Goal: Task Accomplishment & Management: Use online tool/utility

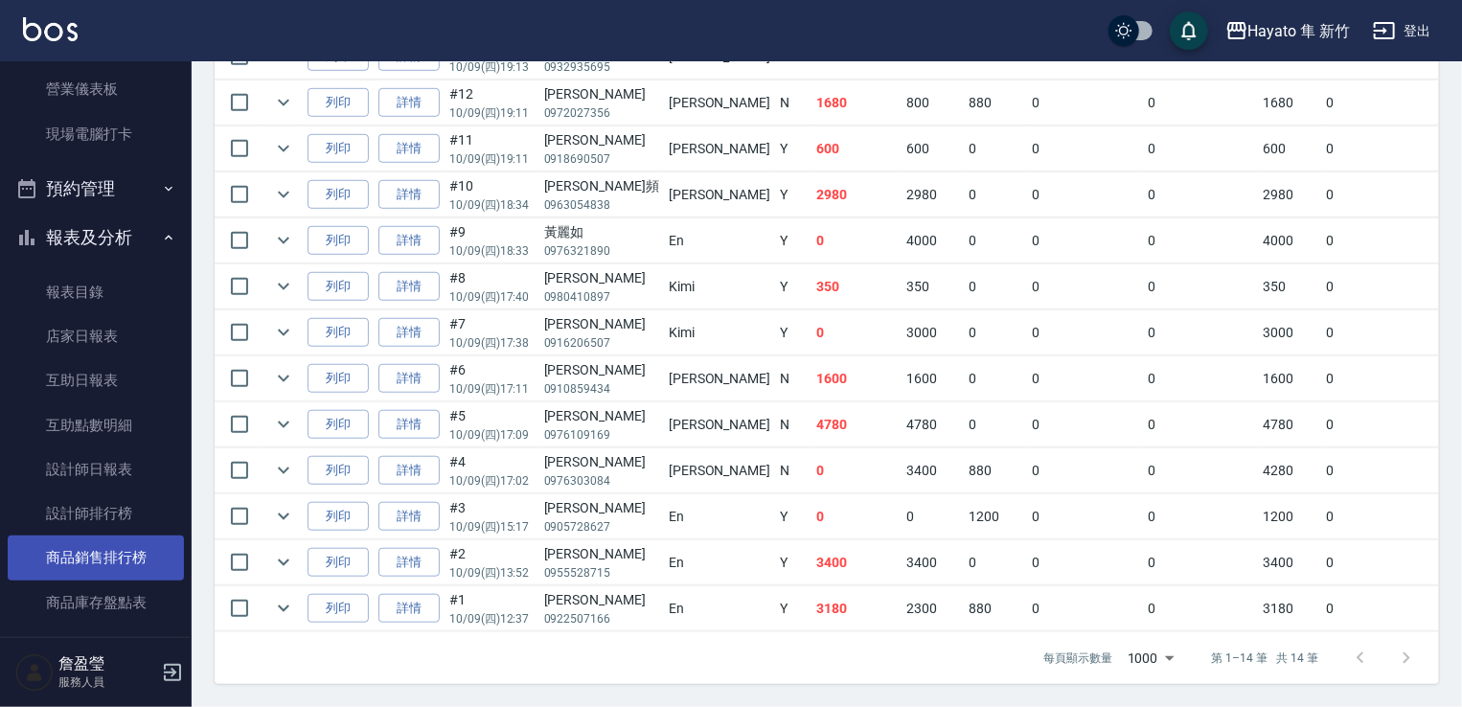
scroll to position [383, 0]
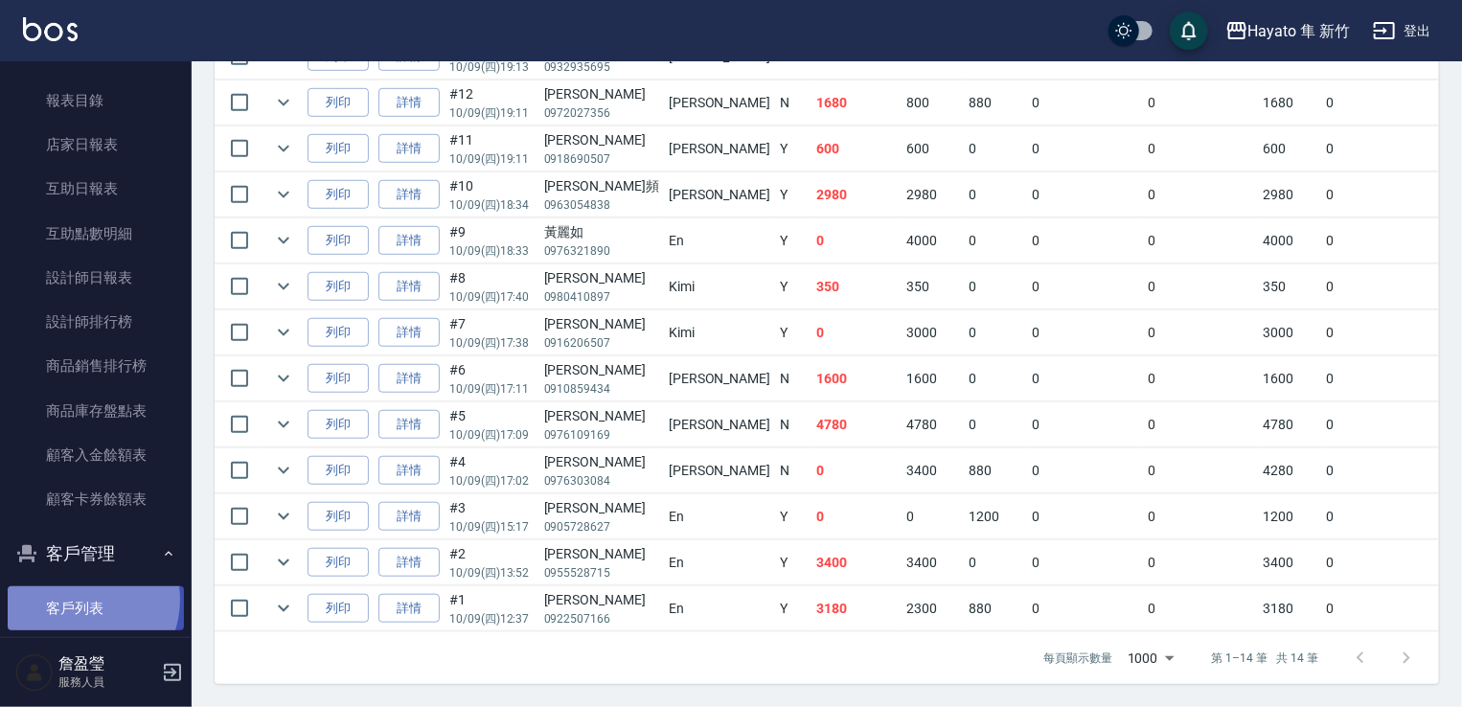
click at [79, 600] on link "客戶列表" at bounding box center [96, 608] width 176 height 44
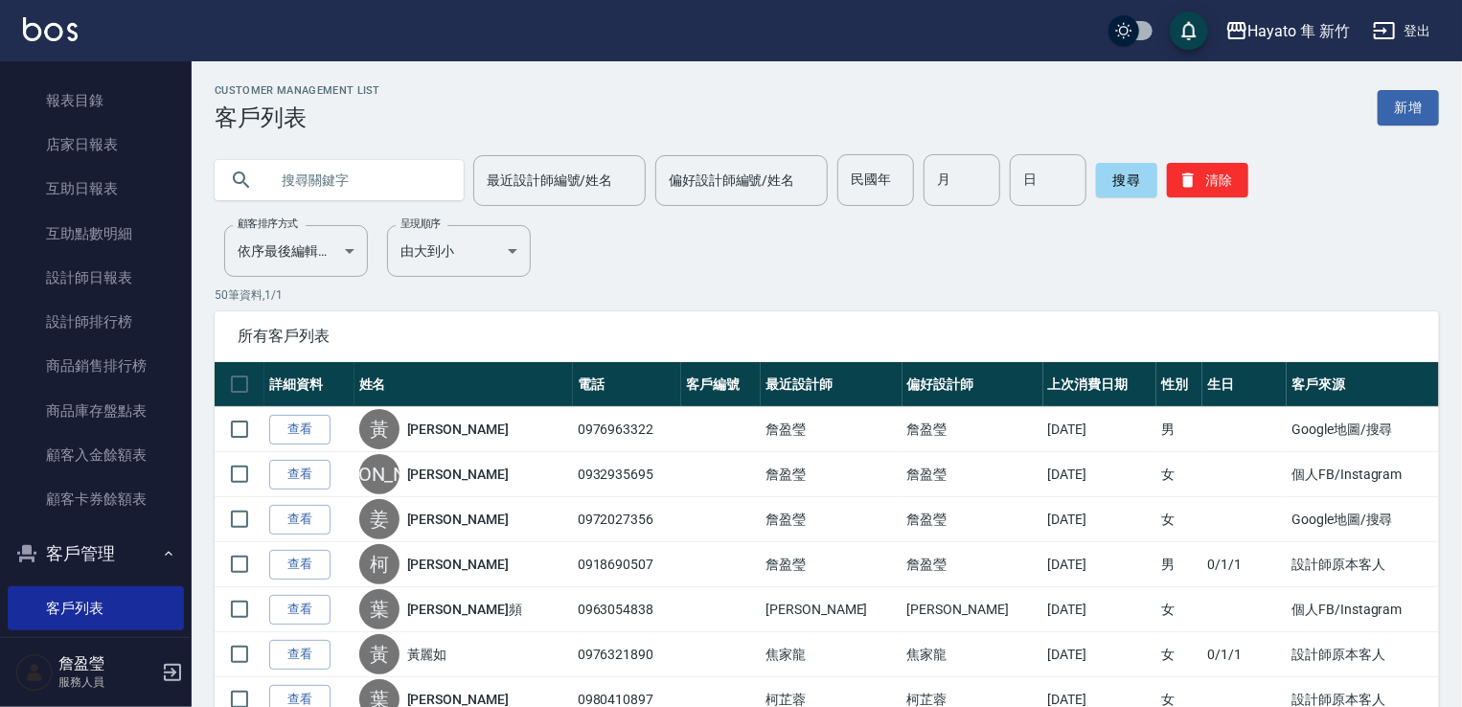
click at [337, 162] on input "text" at bounding box center [358, 180] width 180 height 52
type input "0926850"
click at [1137, 185] on button "搜尋" at bounding box center [1126, 180] width 61 height 34
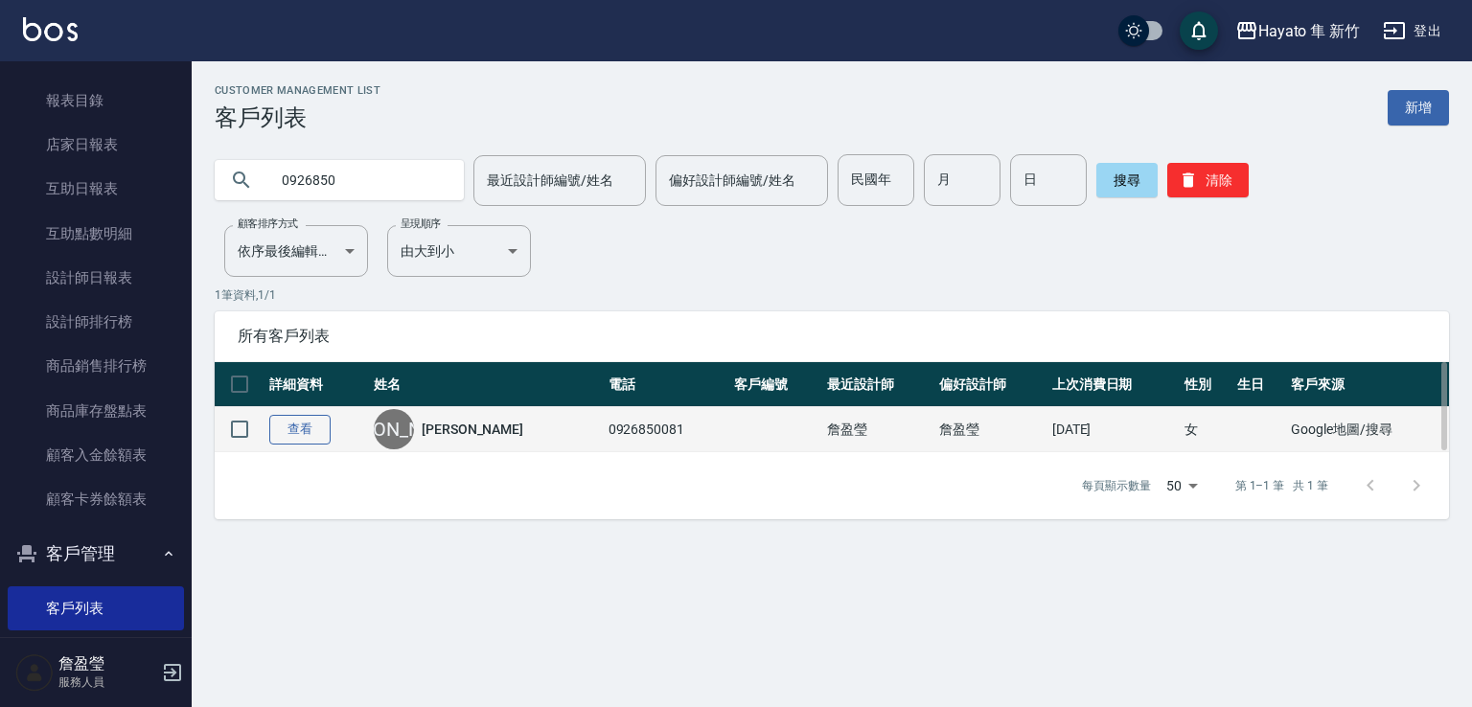
click at [303, 438] on link "查看" at bounding box center [299, 430] width 61 height 30
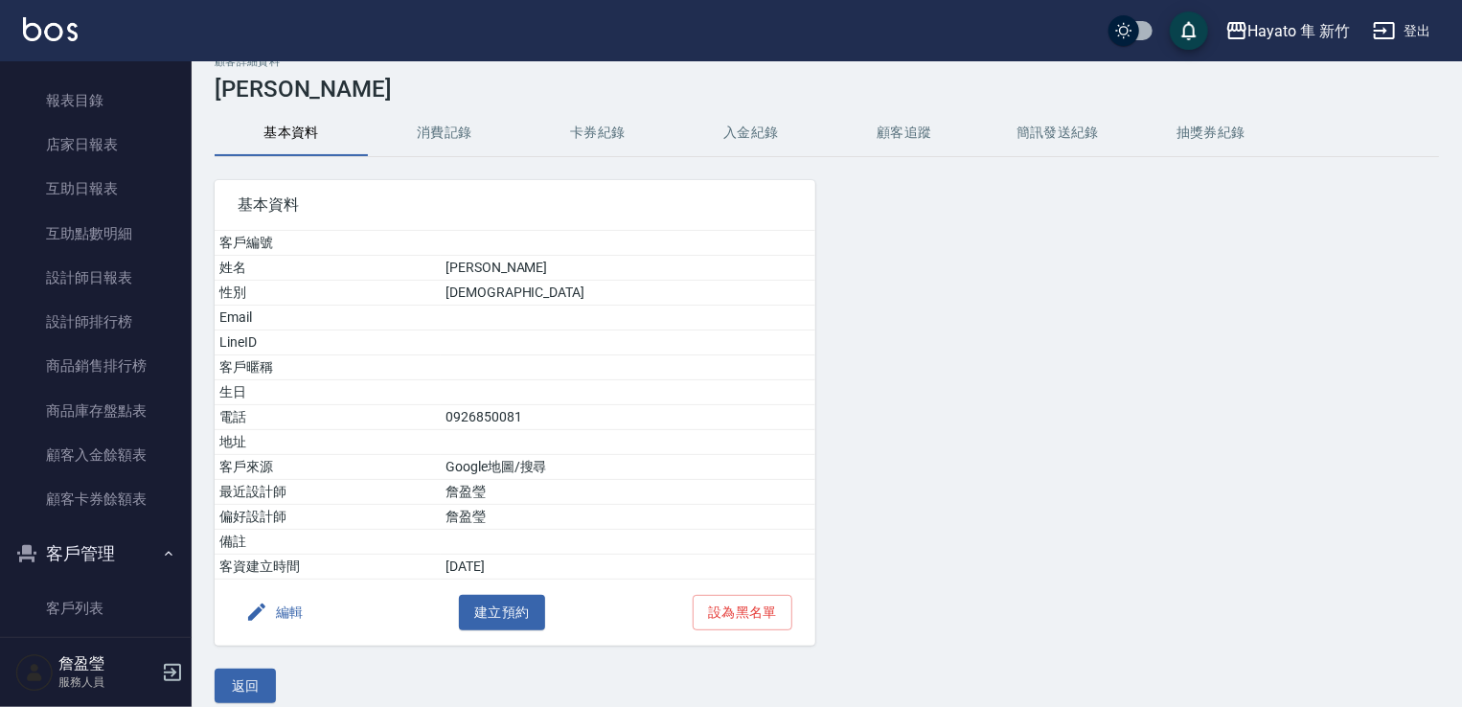
scroll to position [45, 0]
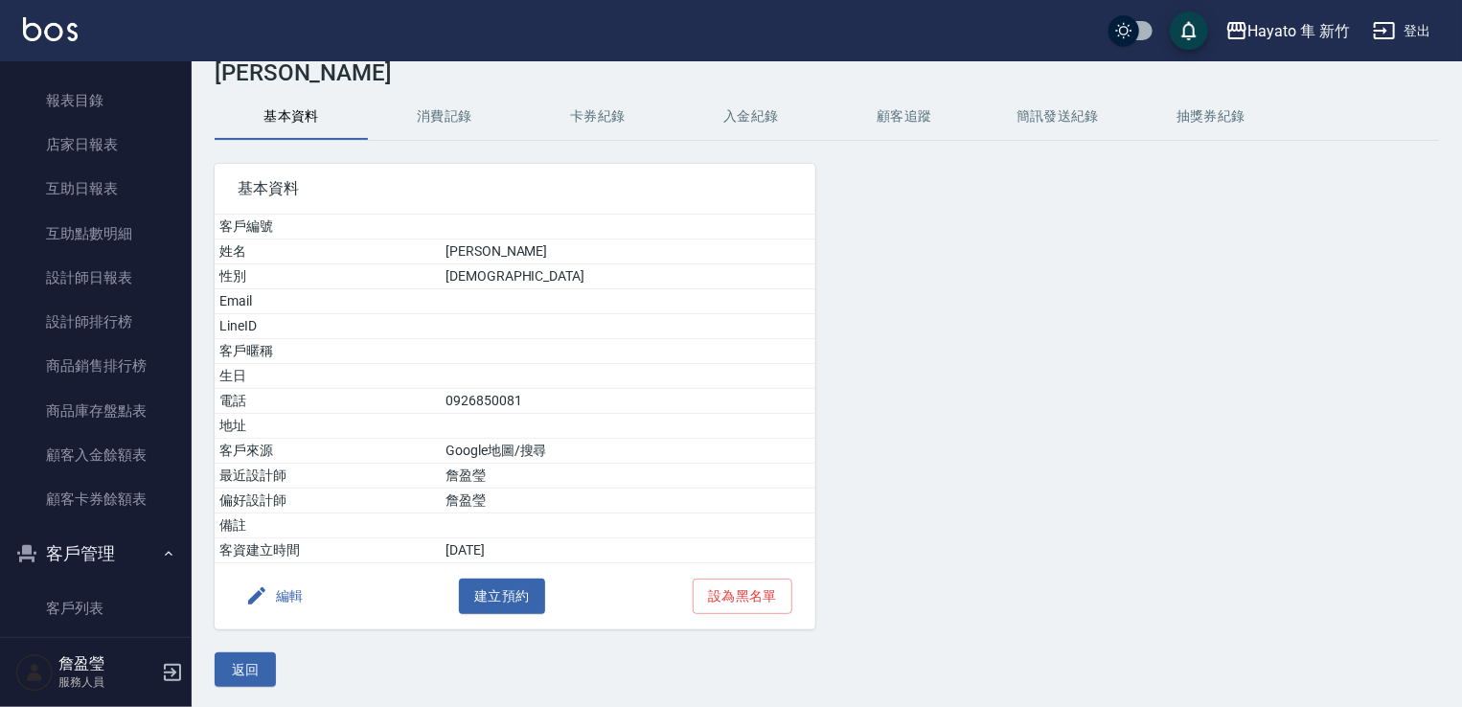
click at [468, 117] on button "消費記錄" at bounding box center [444, 117] width 153 height 46
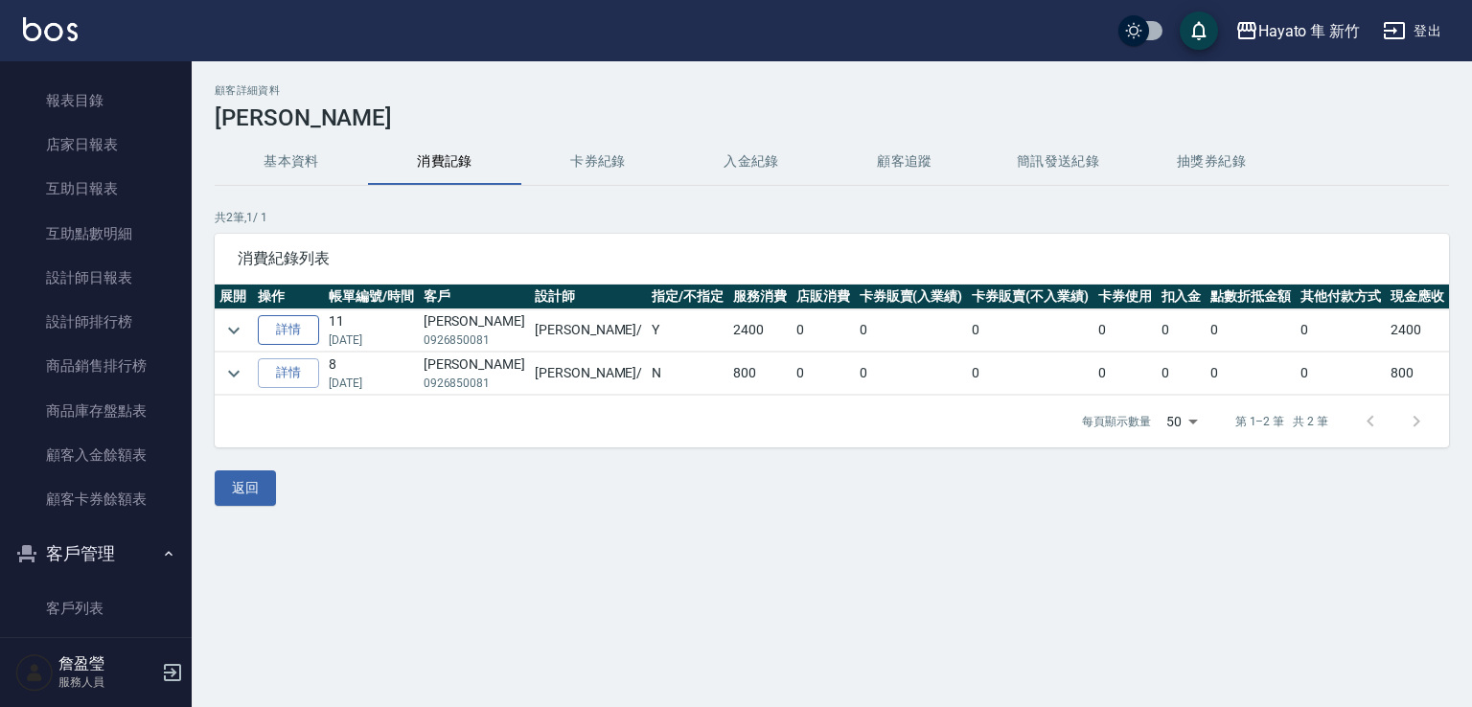
click at [275, 331] on link "詳情" at bounding box center [288, 330] width 61 height 30
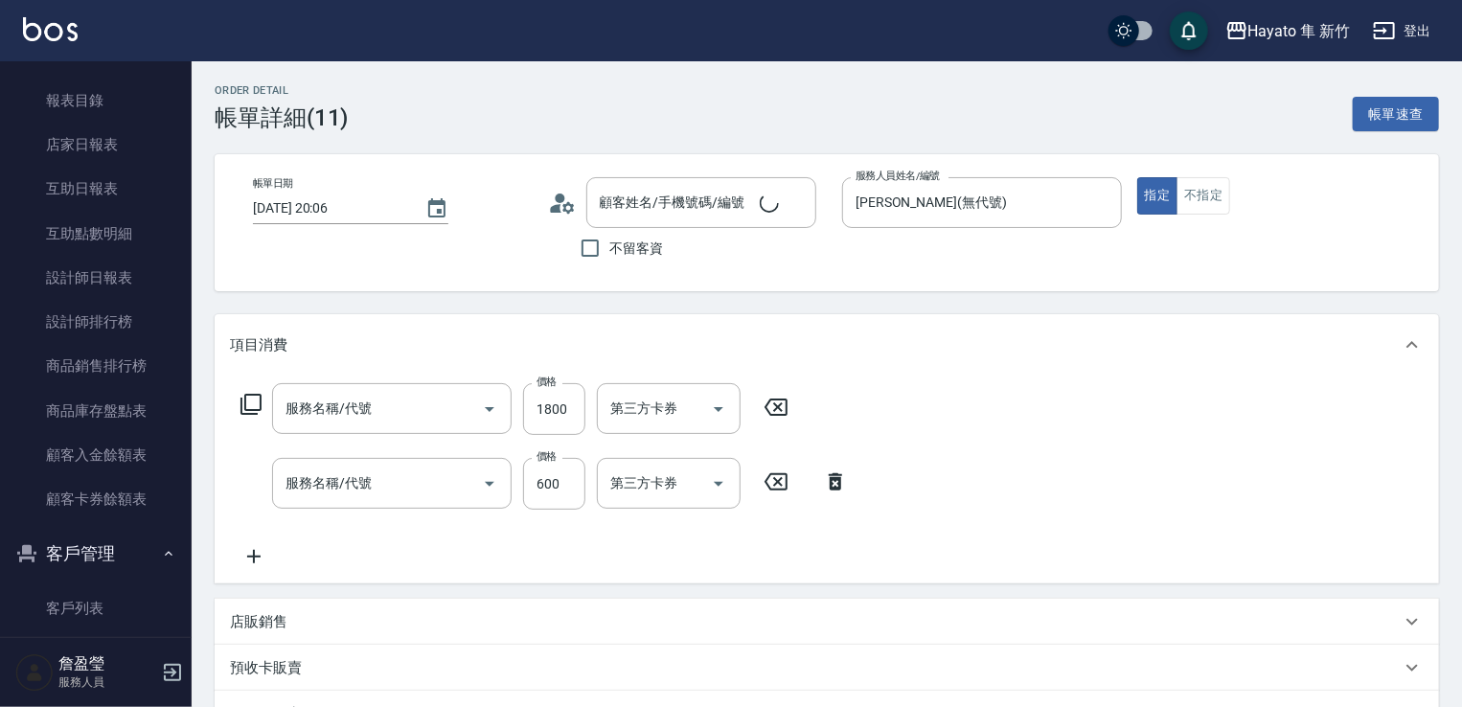
type input "[DATE] 20:06"
type input "[PERSON_NAME](無代號)"
type input "設計師原本客人"
type input "[PERSON_NAME]/0926850081/"
type input "C 染髮(701)"
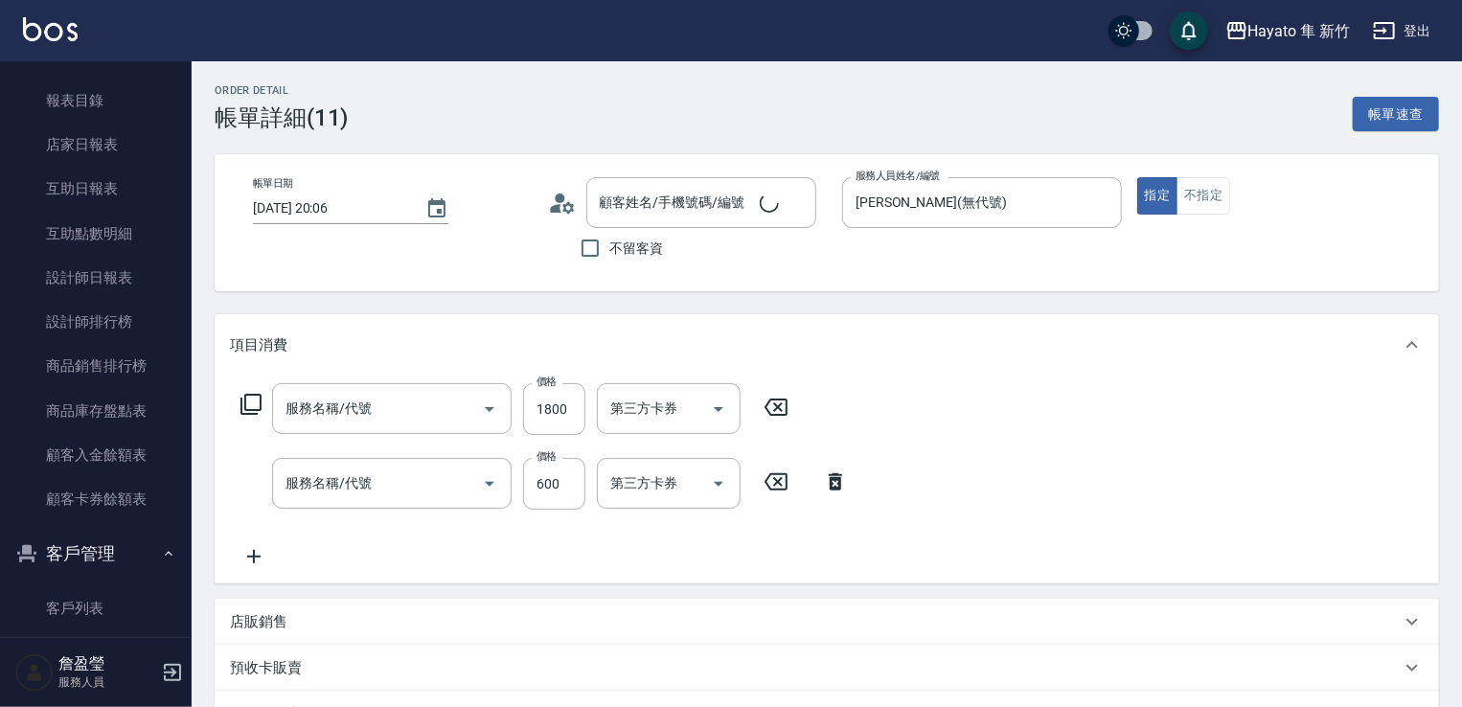
type input "單剪(102)"
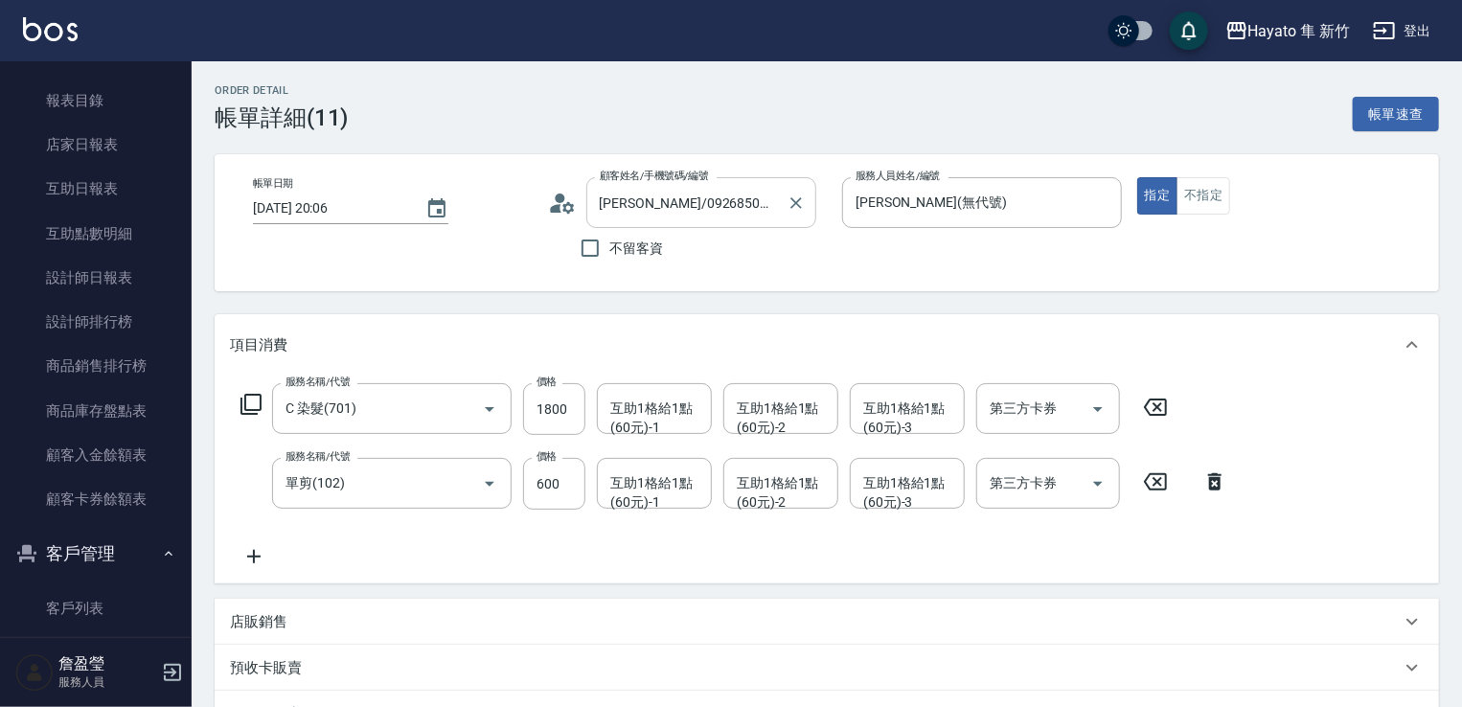
click at [743, 196] on input "[PERSON_NAME]/0926850081/" at bounding box center [687, 203] width 184 height 34
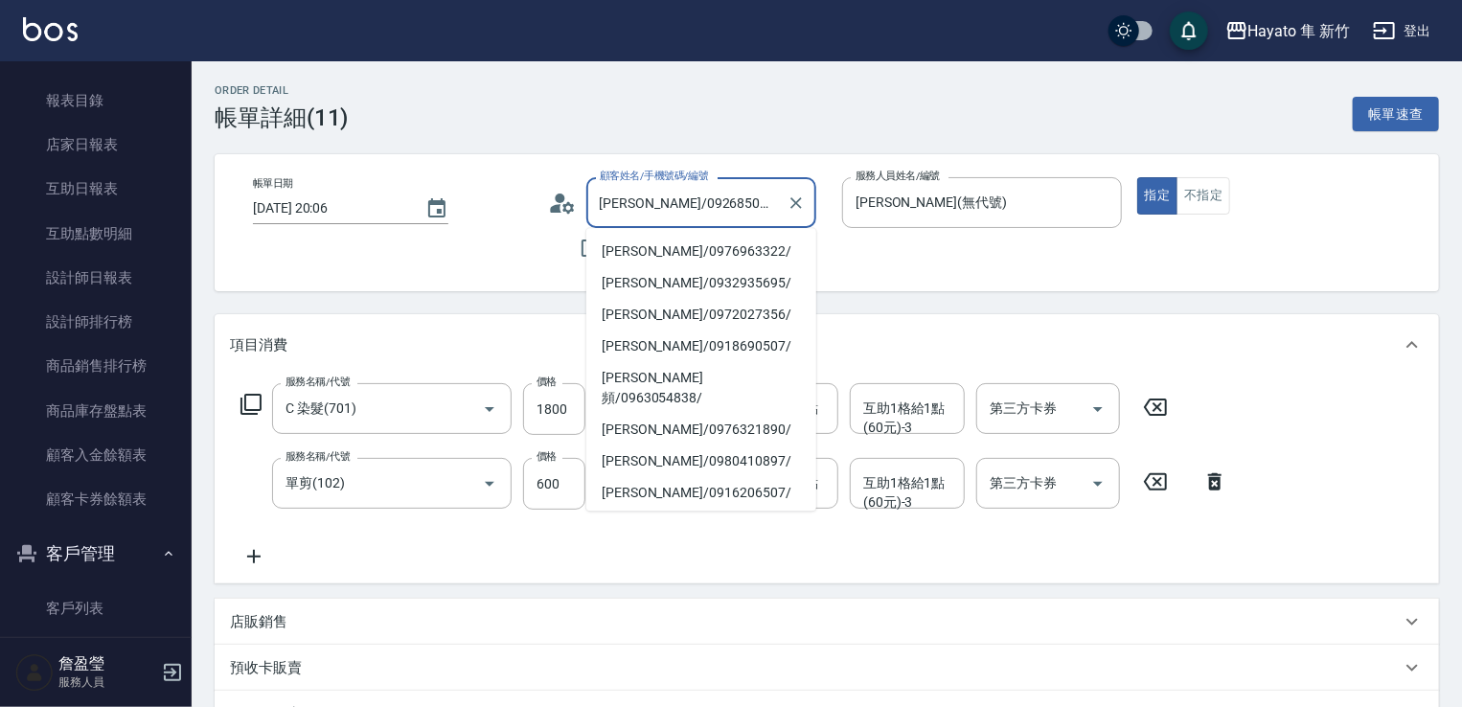
drag, startPoint x: 718, startPoint y: 197, endPoint x: 644, endPoint y: 204, distance: 74.1
click at [644, 204] on input "[PERSON_NAME]/0926850081/" at bounding box center [687, 203] width 184 height 34
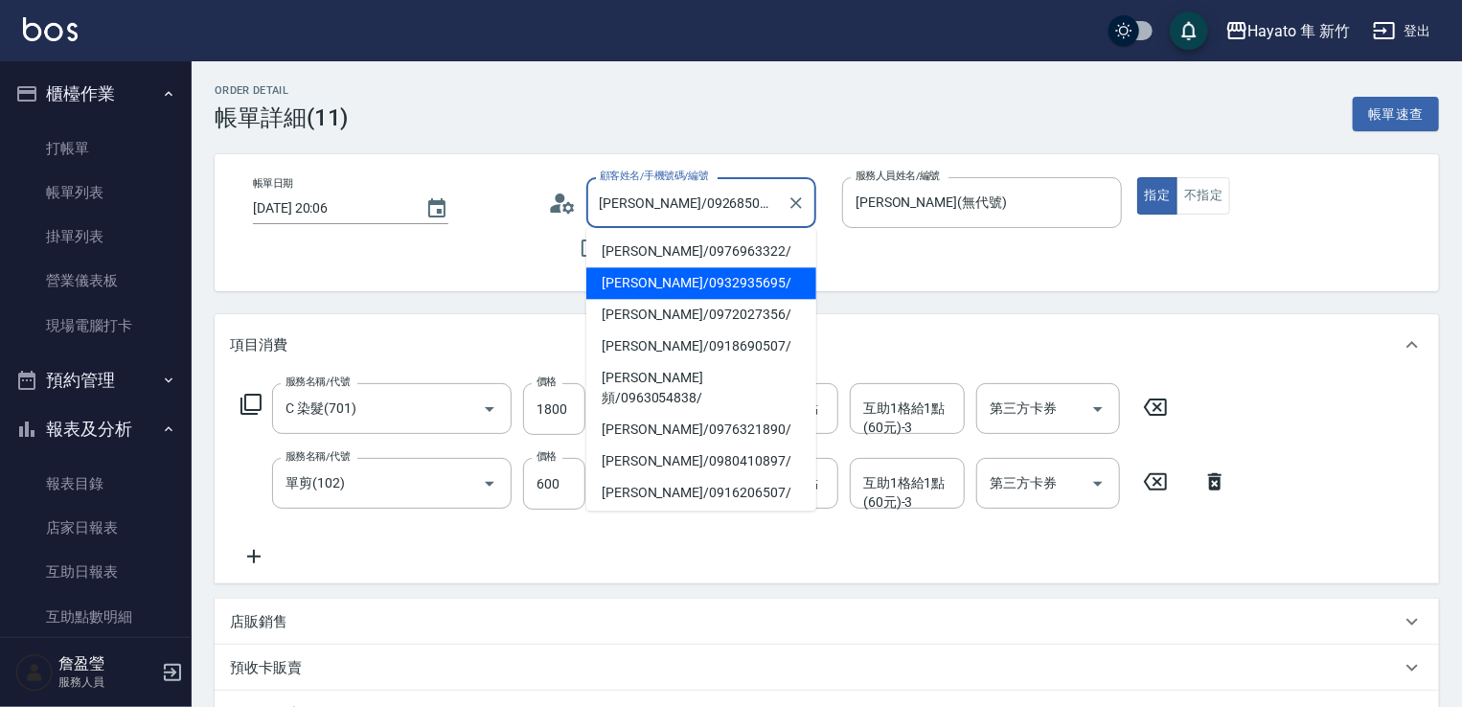
click at [106, 134] on link "打帳單" at bounding box center [96, 148] width 176 height 44
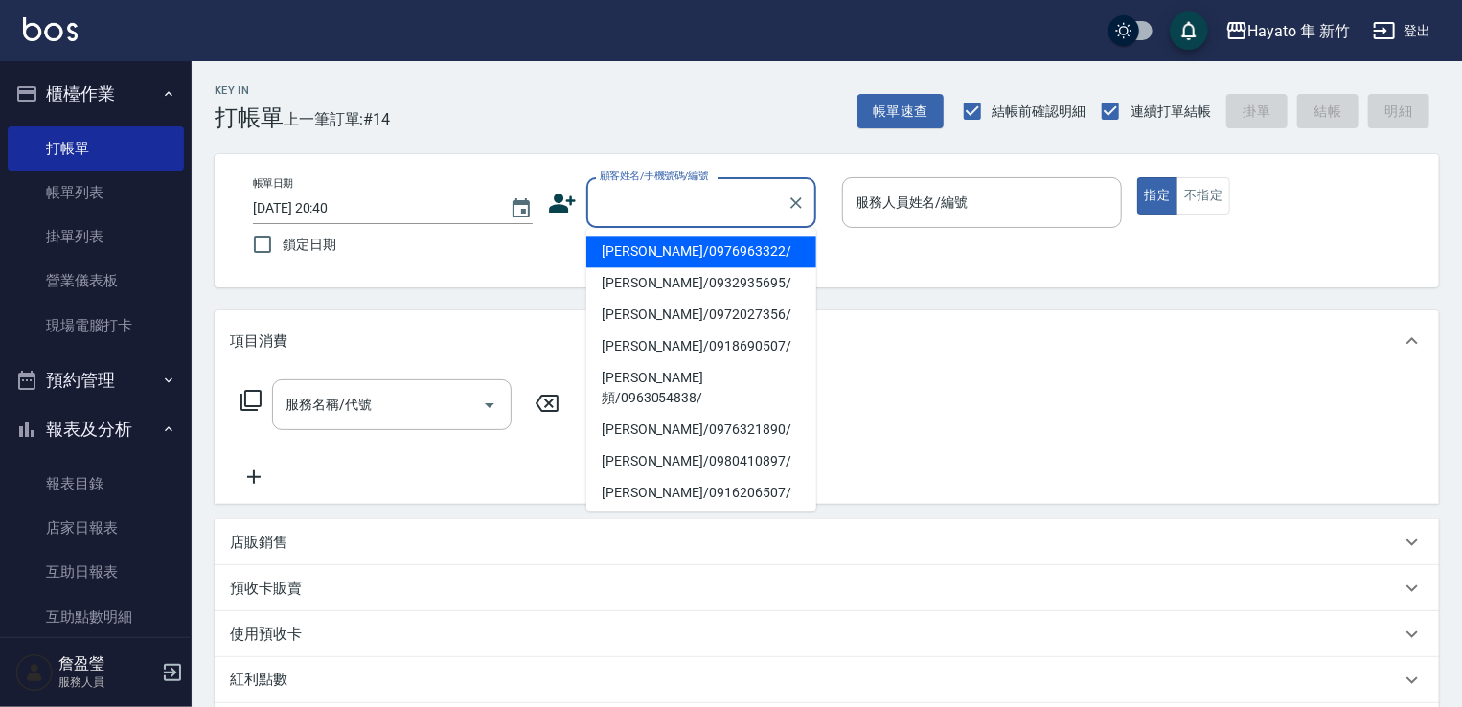
drag, startPoint x: 655, startPoint y: 210, endPoint x: 621, endPoint y: 203, distance: 35.1
click at [621, 203] on input "顧客姓名/手機號碼/編號" at bounding box center [687, 203] width 184 height 34
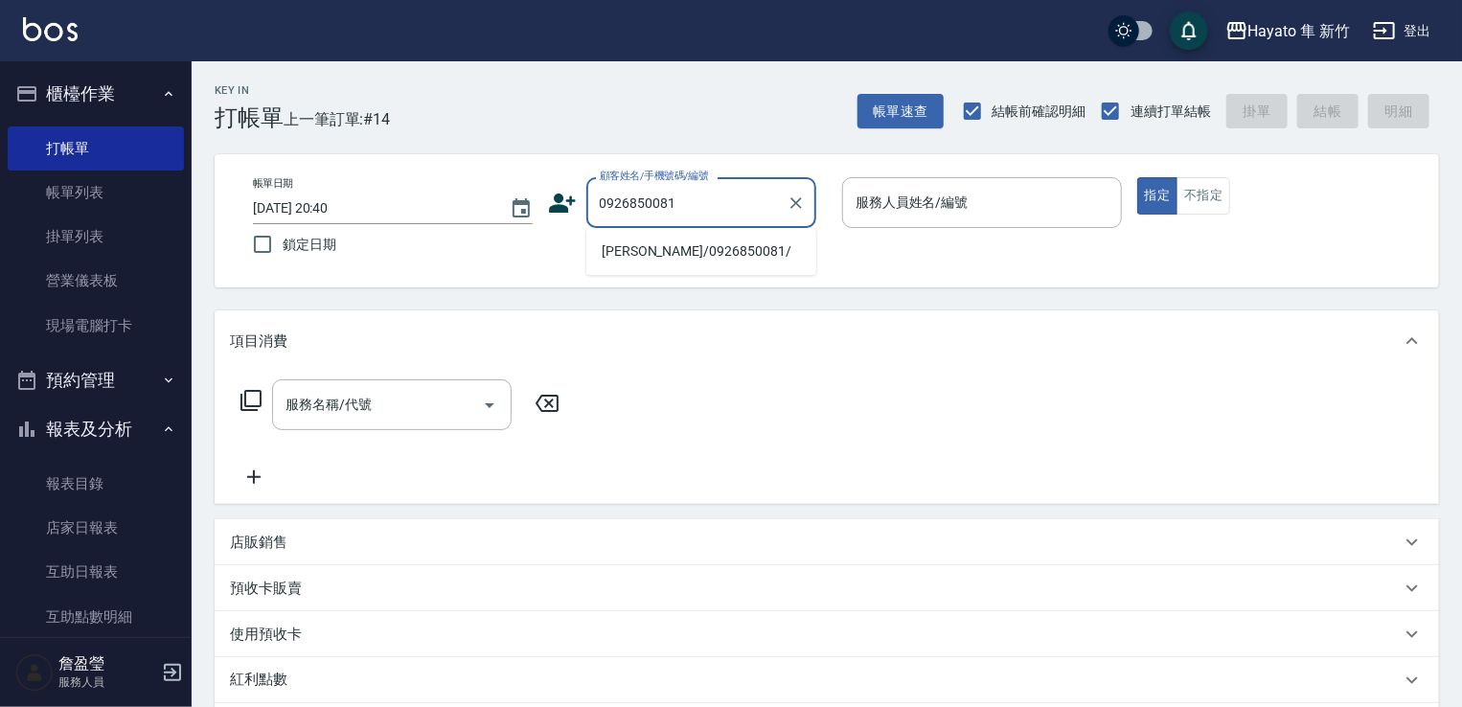
click at [686, 254] on li "[PERSON_NAME]/0926850081/" at bounding box center [701, 252] width 230 height 32
type input "[PERSON_NAME]/0926850081/"
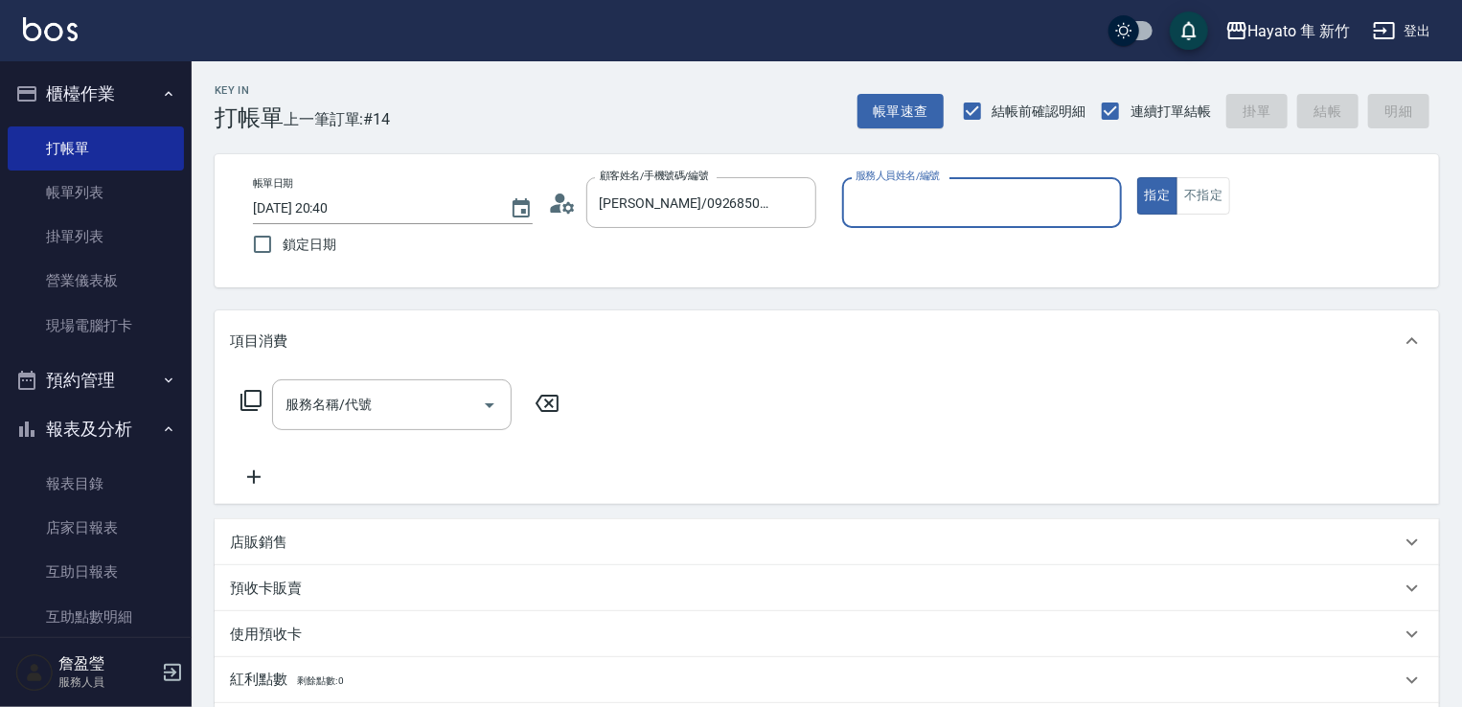
type input "[PERSON_NAME](無代號)"
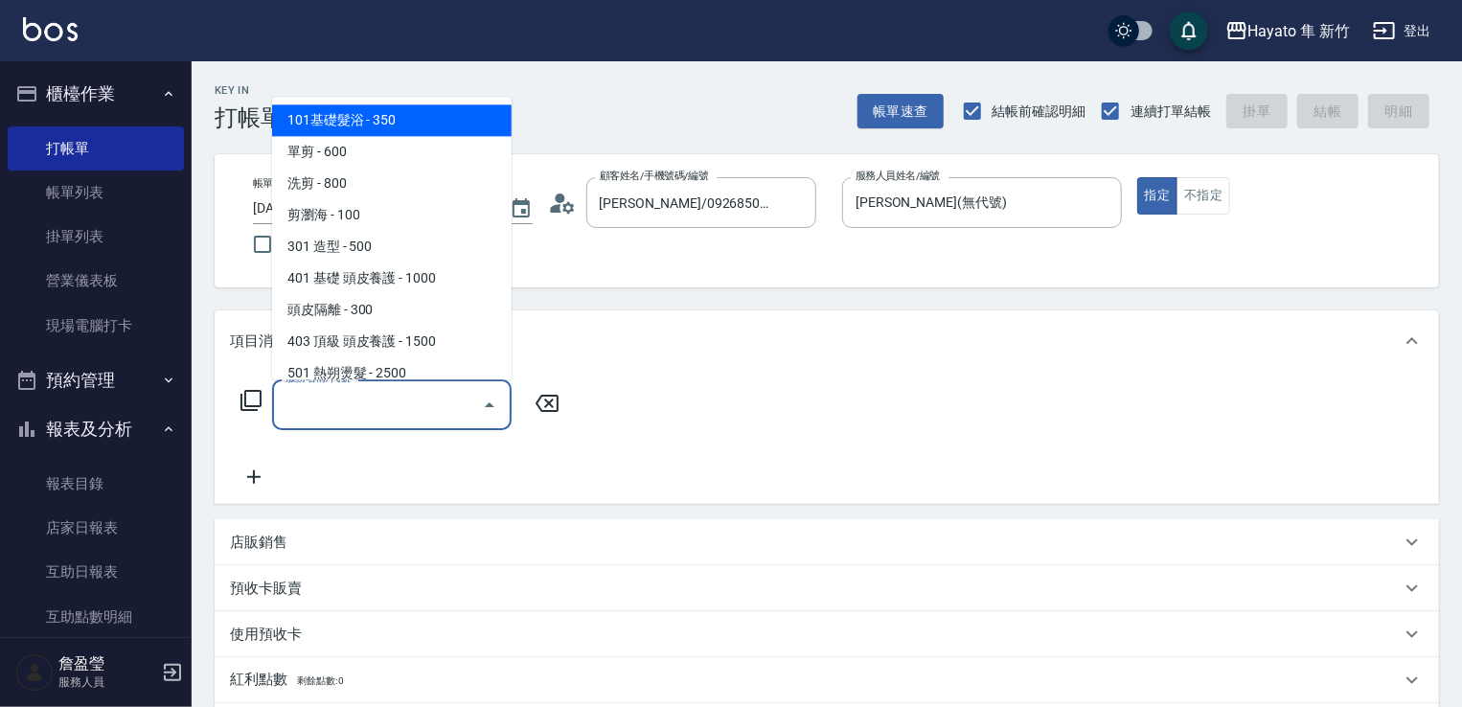
click at [327, 415] on input "服務名稱/代號" at bounding box center [378, 405] width 194 height 34
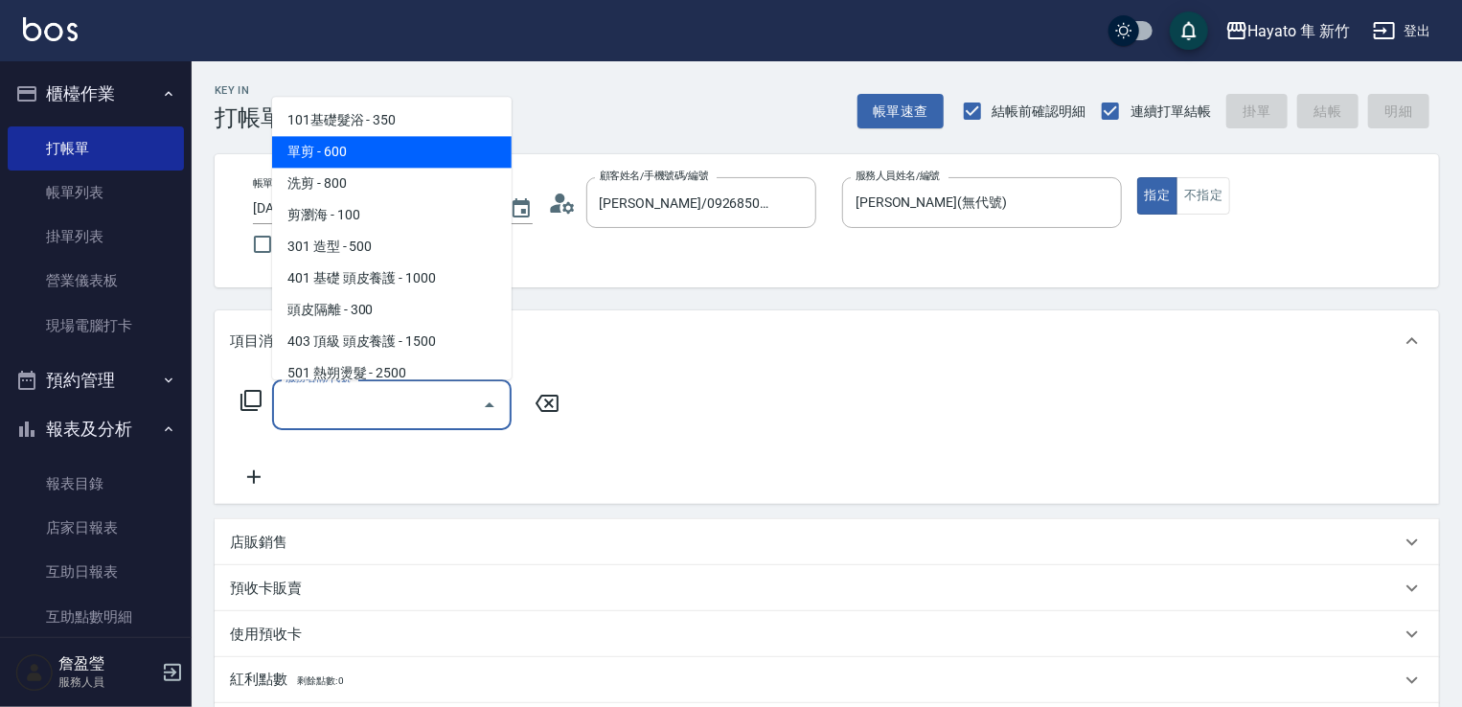
click at [363, 153] on span "單剪 - 600" at bounding box center [392, 152] width 240 height 32
type input "單剪(102)"
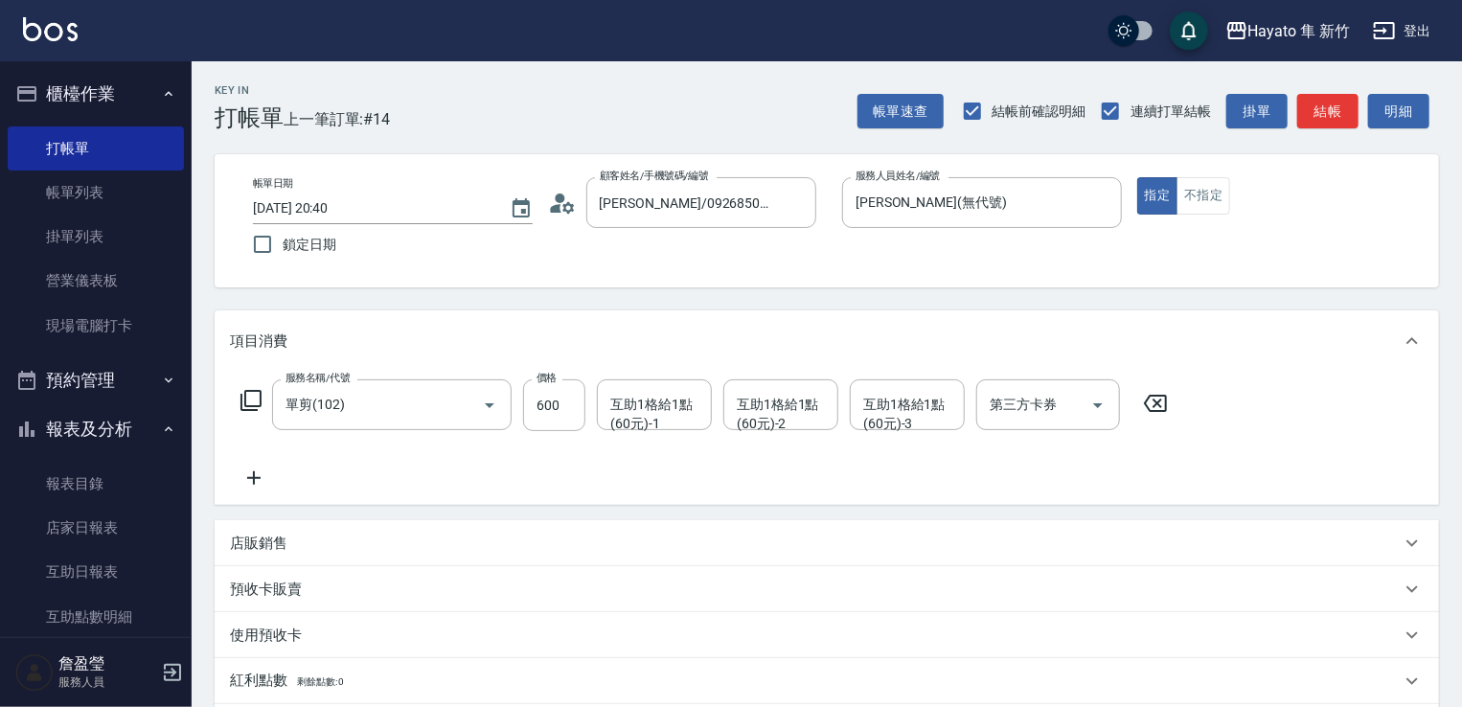
click at [253, 476] on icon at bounding box center [253, 477] width 13 height 13
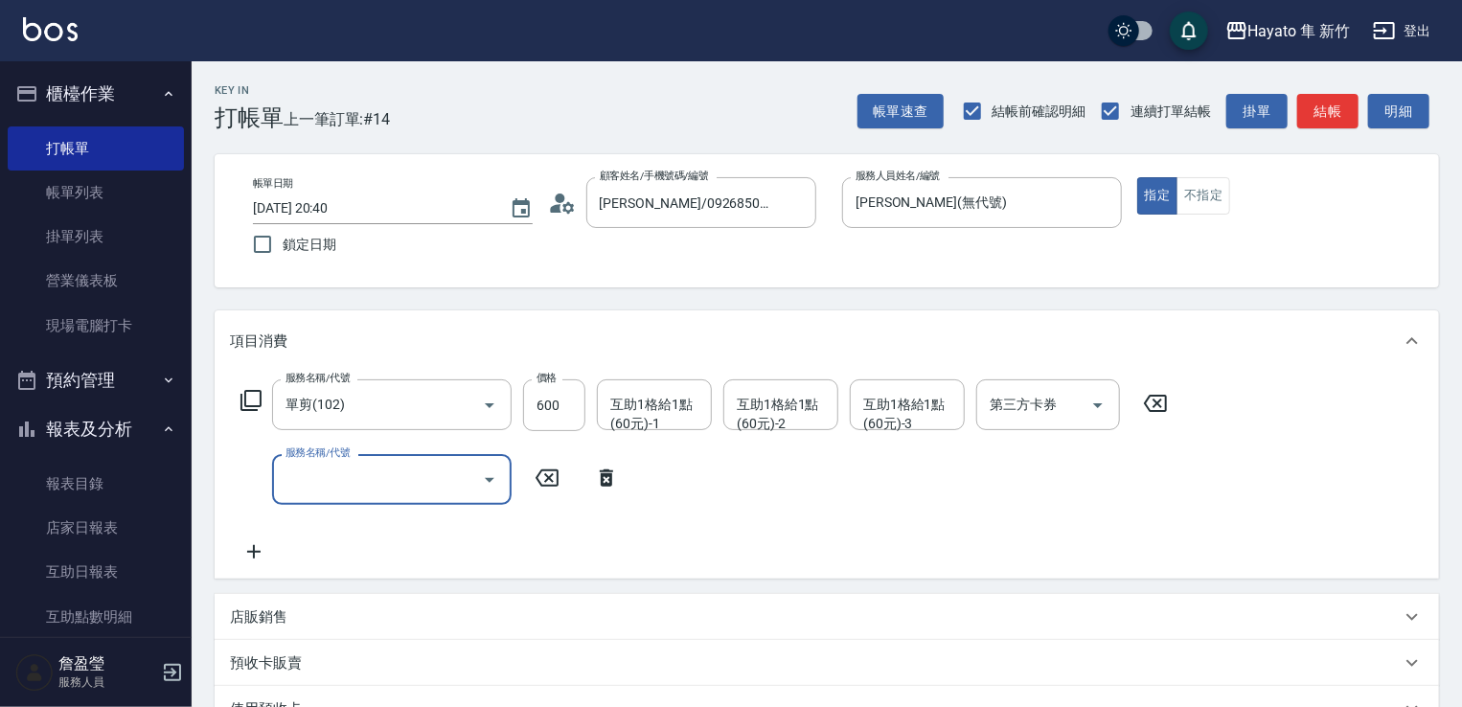
click at [490, 479] on icon "Open" at bounding box center [490, 480] width 10 height 5
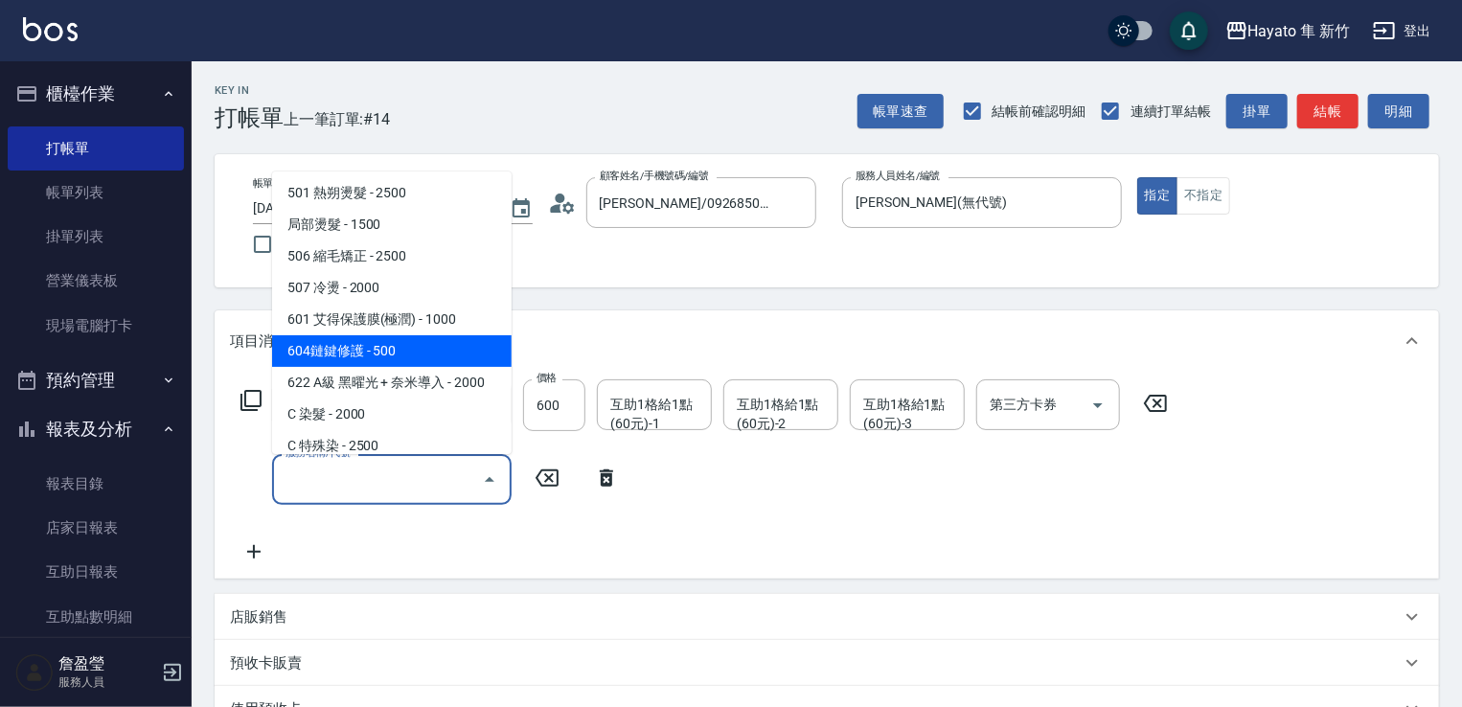
scroll to position [333, 0]
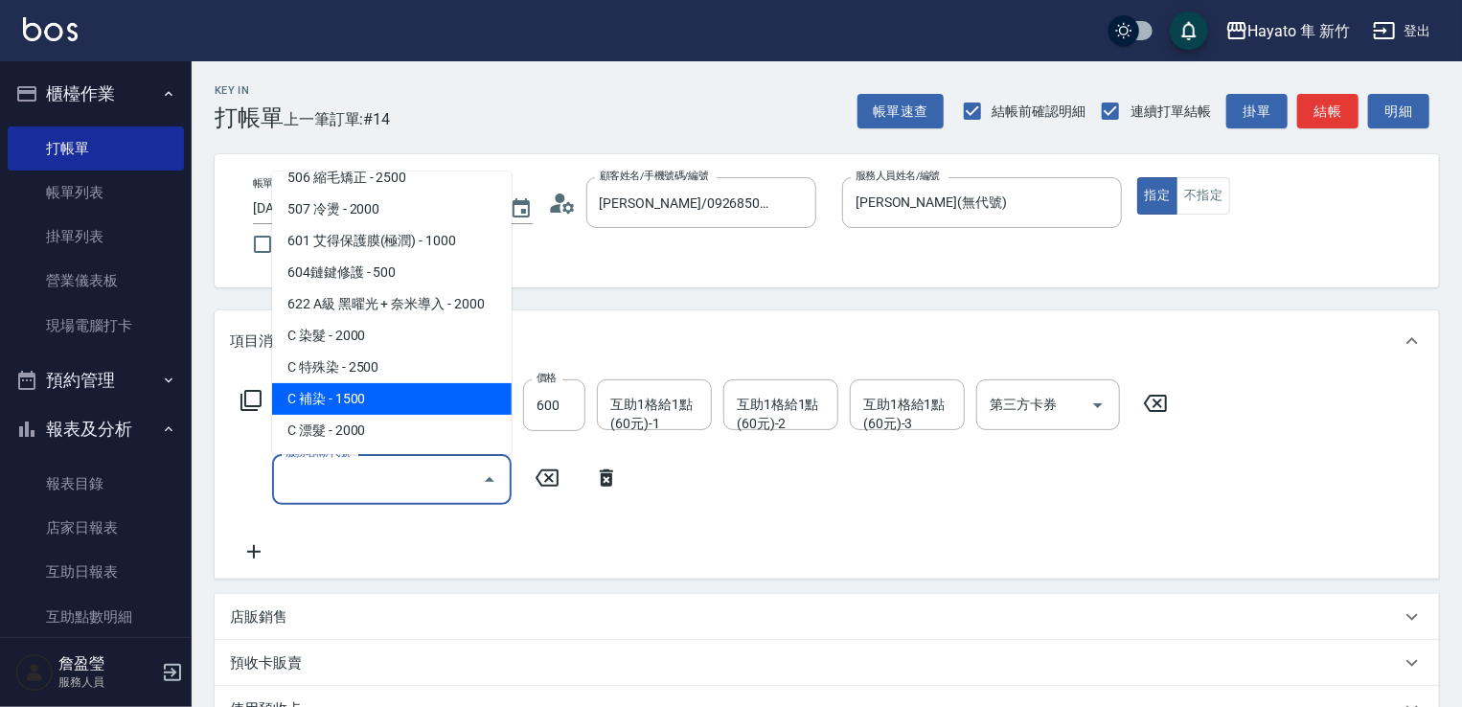
click at [371, 395] on span "C 補染 - 1500" at bounding box center [392, 399] width 240 height 32
type input "C 補染(704)"
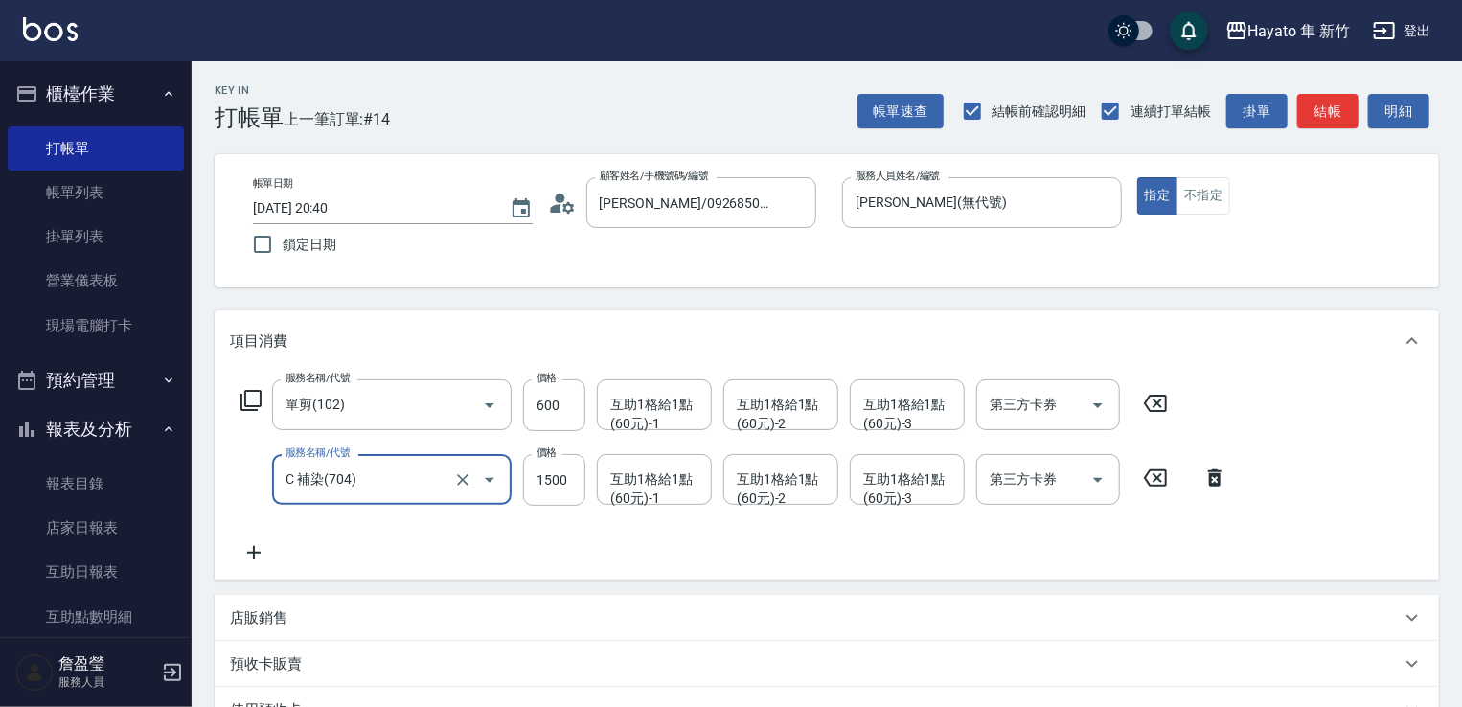
click at [432, 564] on div "服務名稱/代號 單剪(102) 服務名稱/代號 價格 600 價格 互助1格給1點(60元)-1 互助1格給1點(60元)-1 互助1格給1點(60元)-2 …" at bounding box center [827, 476] width 1224 height 208
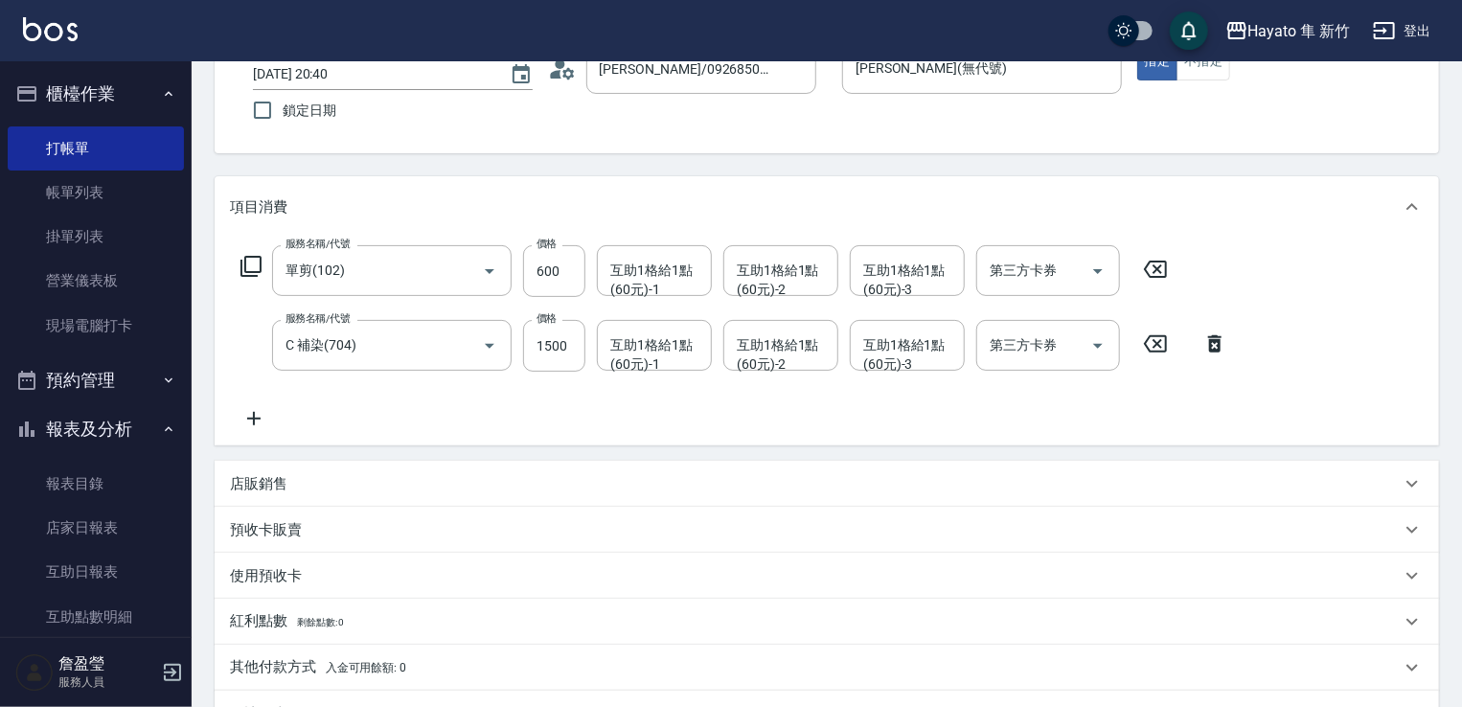
scroll to position [287, 0]
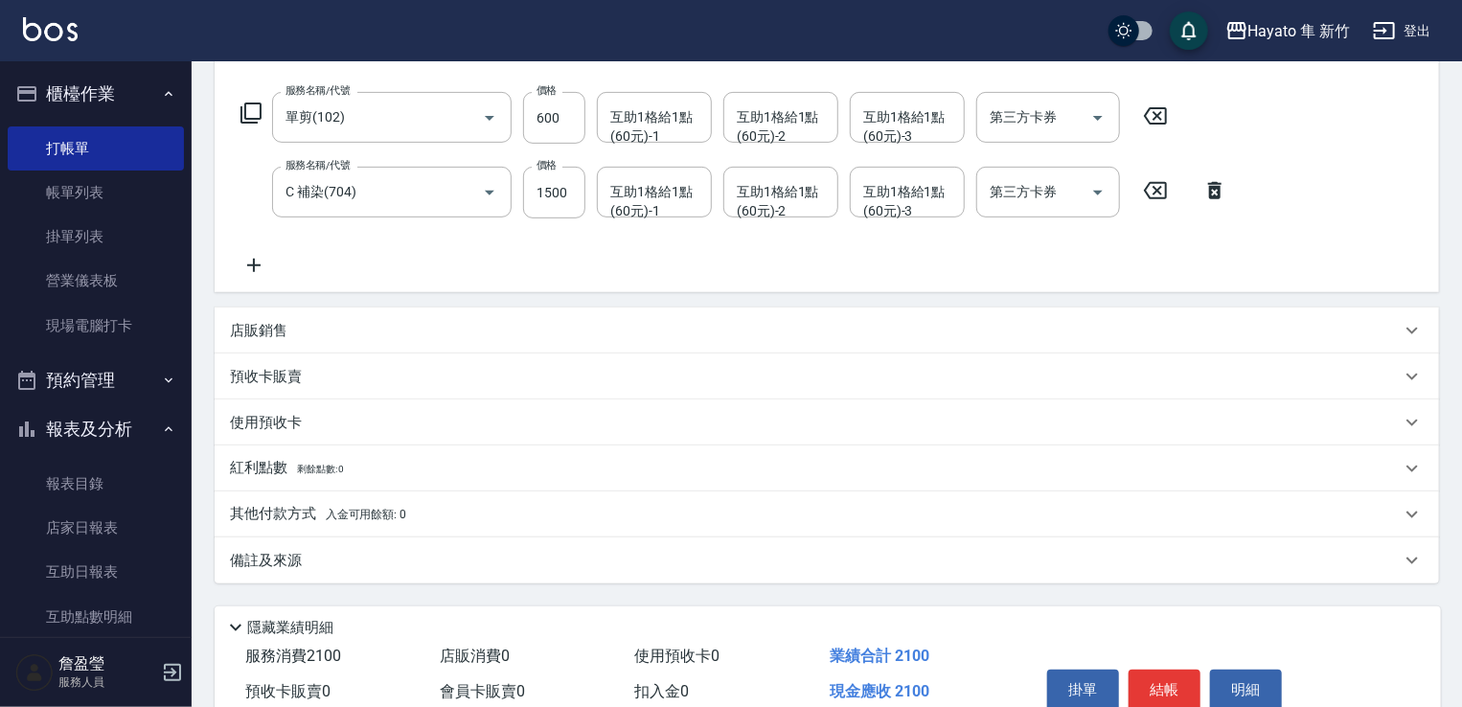
click at [288, 559] on p "備註及來源" at bounding box center [266, 561] width 72 height 20
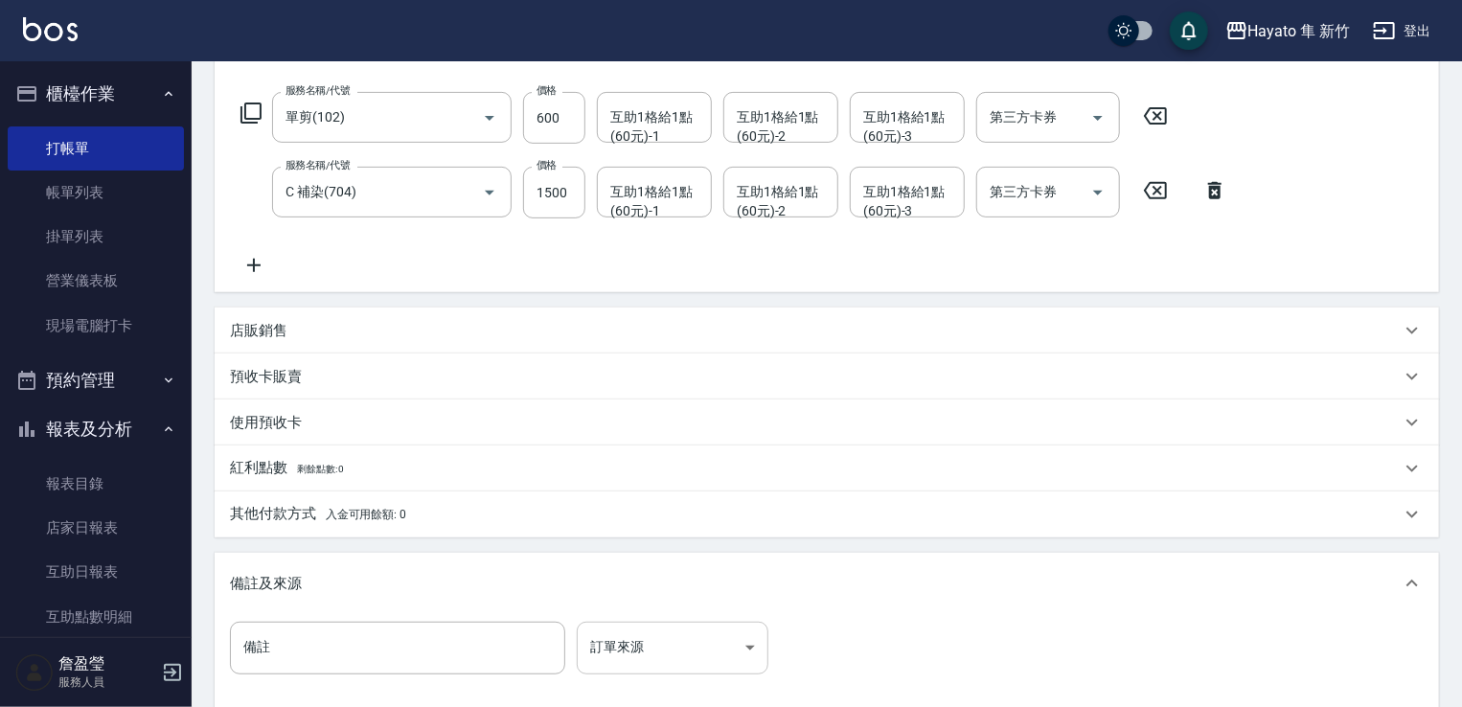
click at [679, 660] on body "Hayato 隼 新竹 登出 櫃檯作業 打帳單 帳單列表 掛單列表 營業儀表板 現場電腦打卡 預約管理 預約管理 報表及分析 報表目錄 店家日報表 互助日報表…" at bounding box center [731, 317] width 1462 height 1208
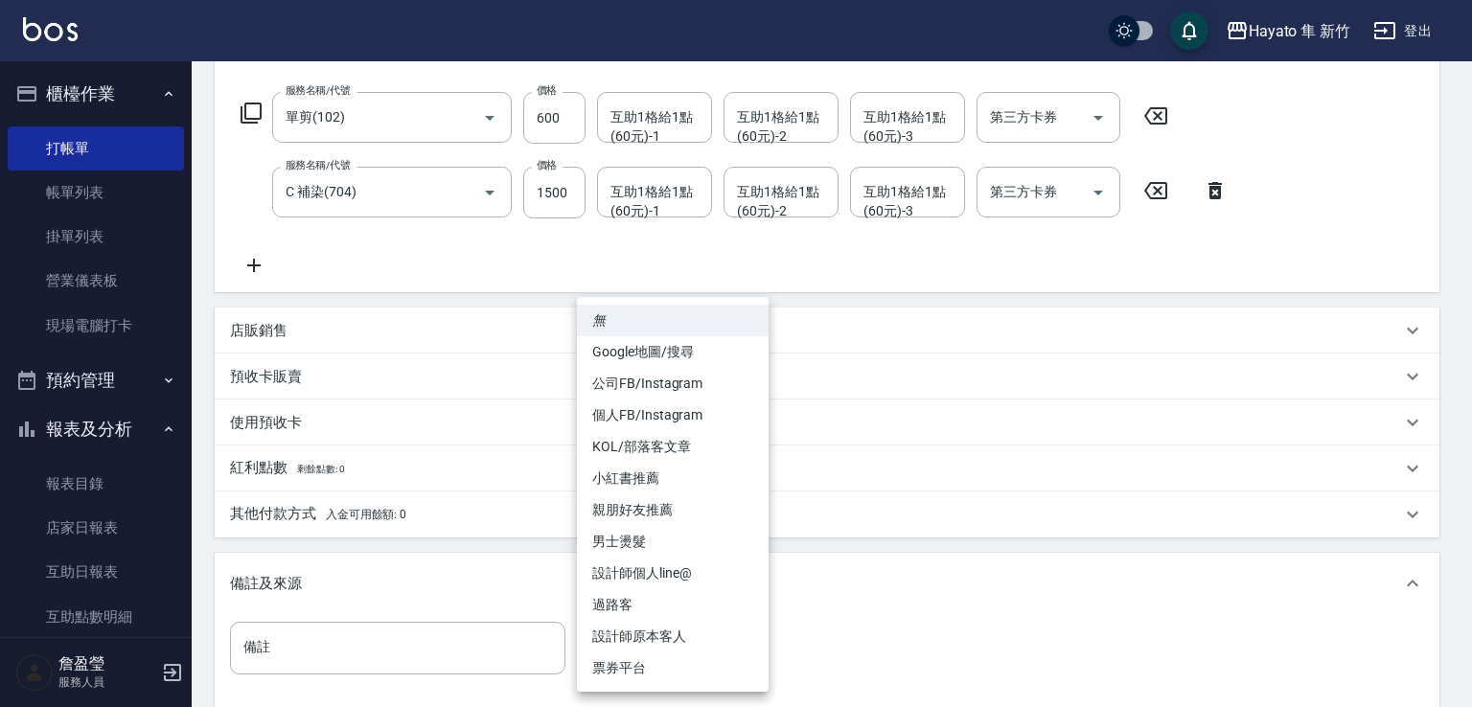
click at [644, 644] on li "設計師原本客人" at bounding box center [673, 637] width 192 height 32
type input "設計師原本客人"
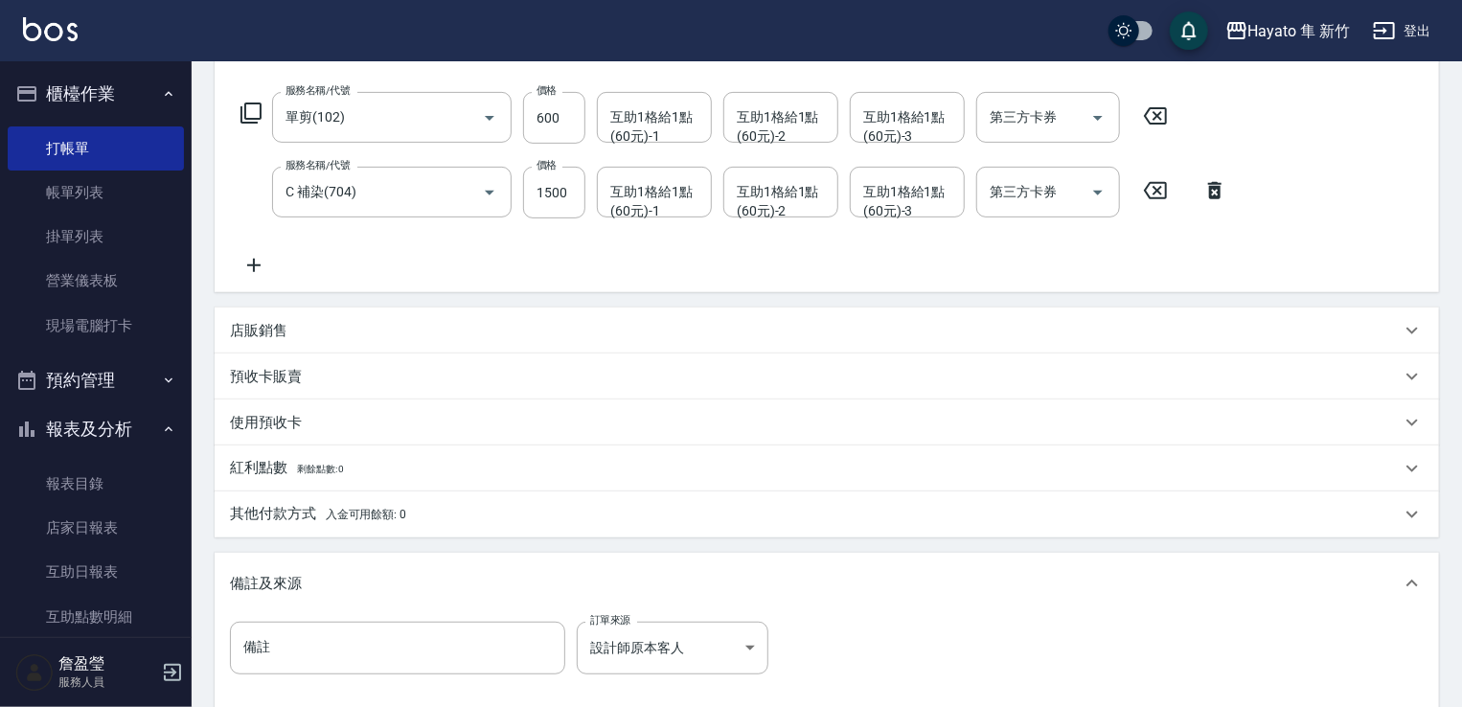
click at [932, 651] on div "備註 備註 訂單來源 設計師原本客人 設計師原本客人 訂單來源" at bounding box center [827, 659] width 1194 height 75
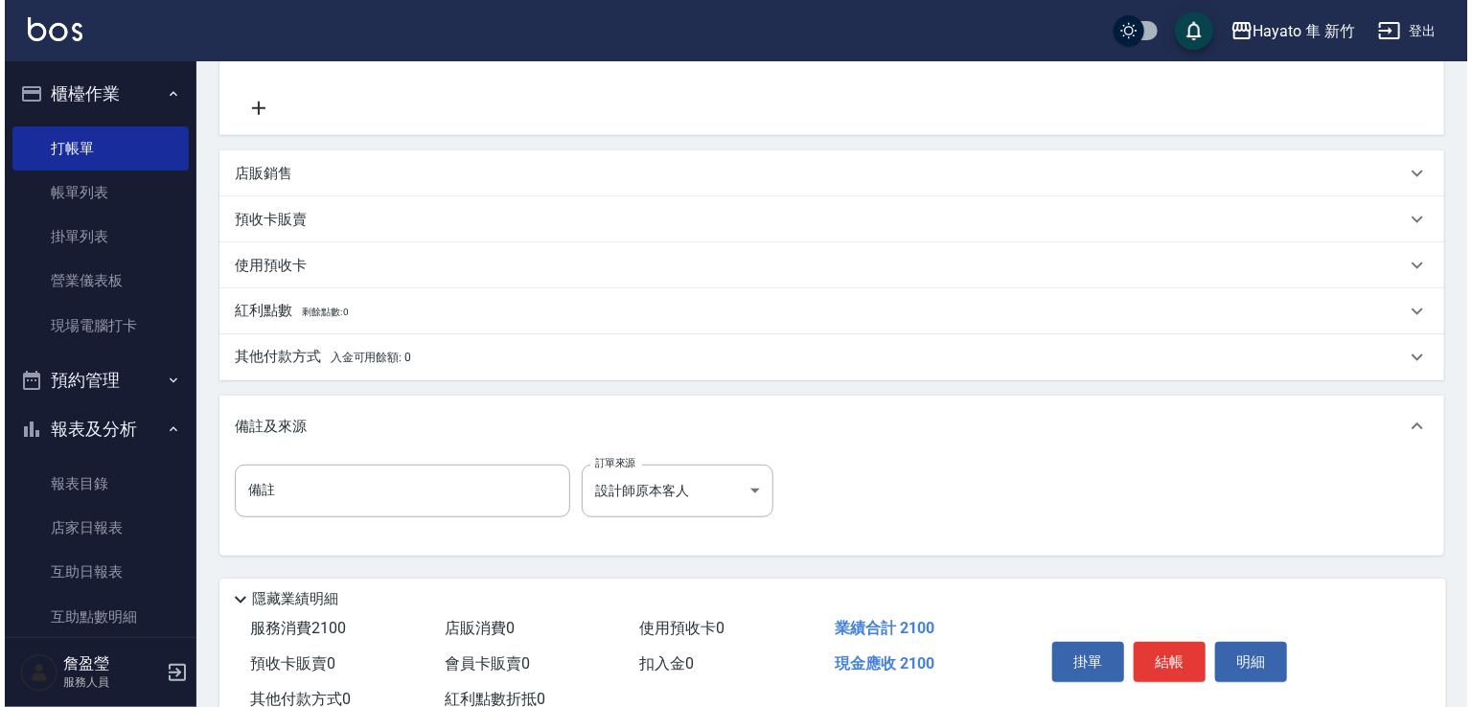
scroll to position [479, 0]
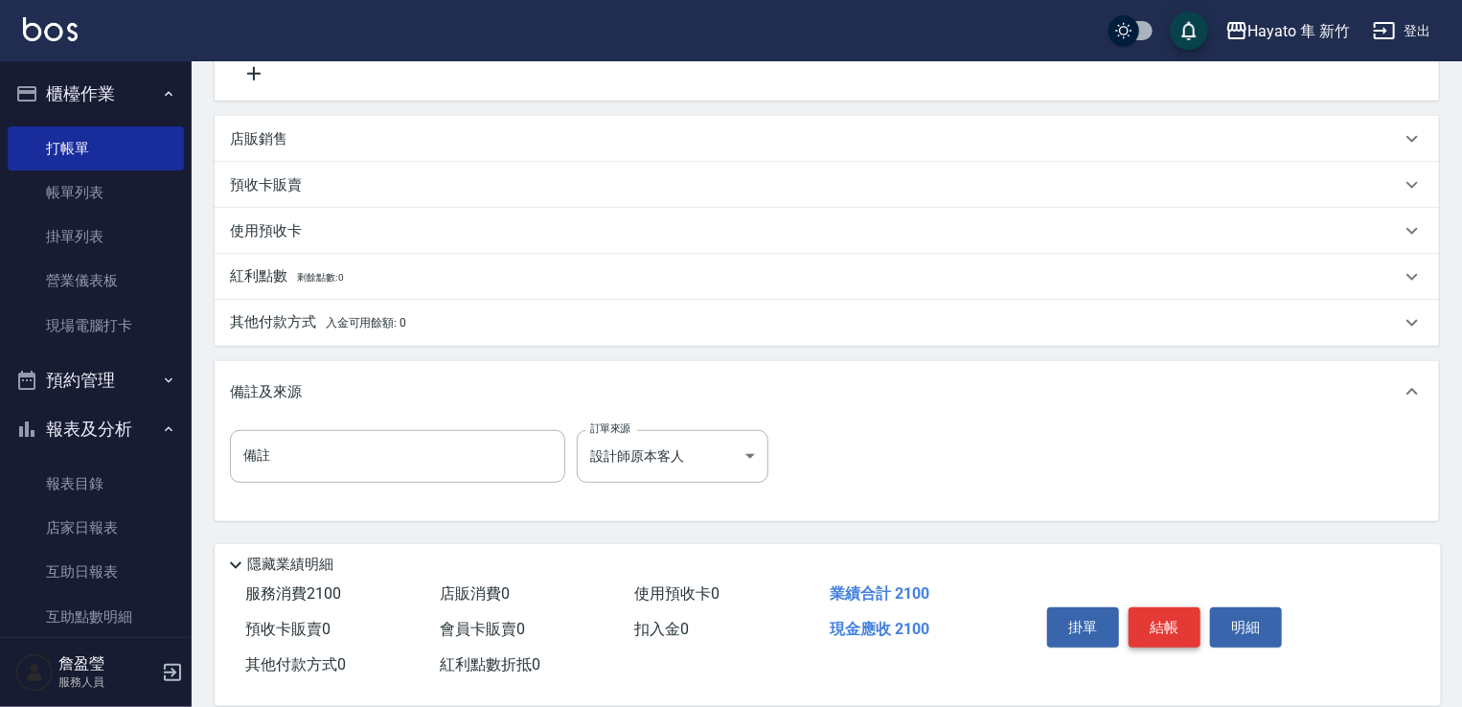
click at [1146, 634] on button "結帳" at bounding box center [1165, 627] width 72 height 40
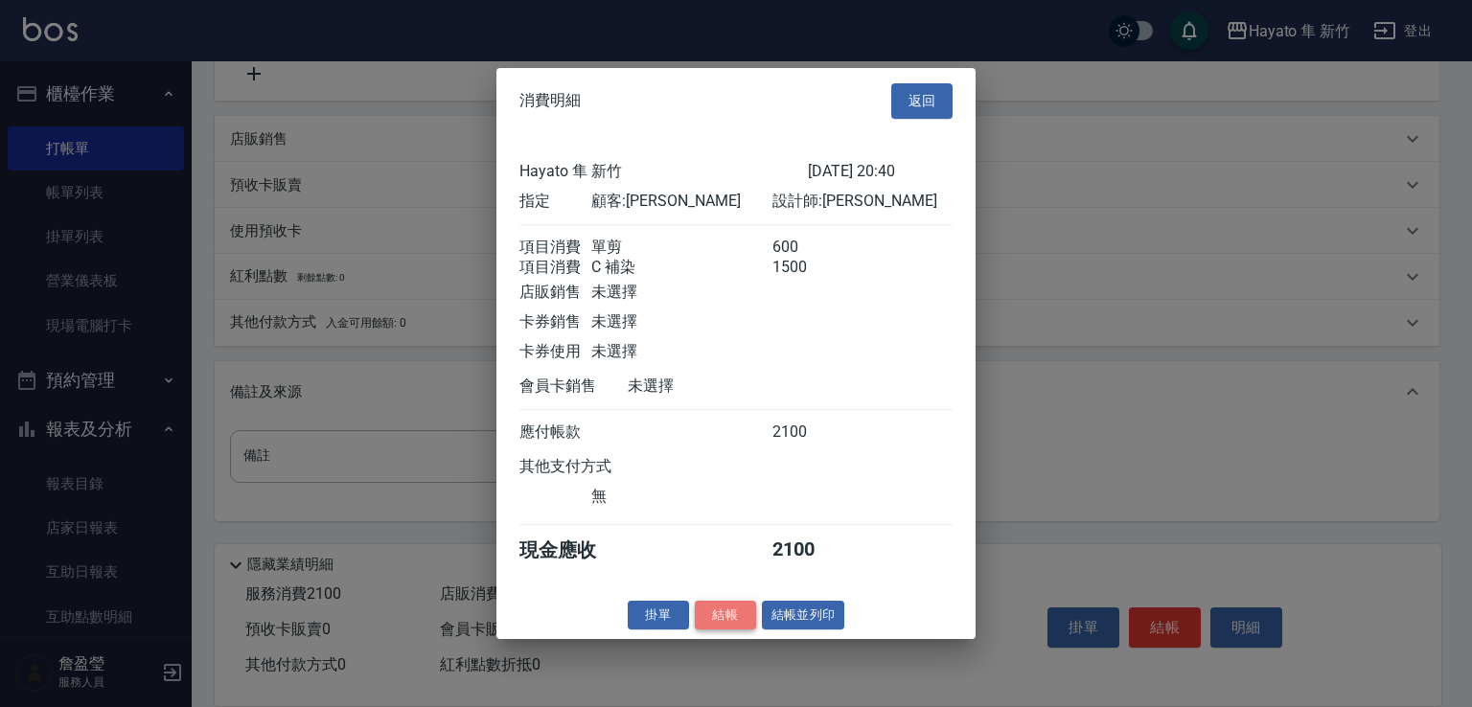
click at [729, 629] on button "結帳" at bounding box center [725, 615] width 61 height 30
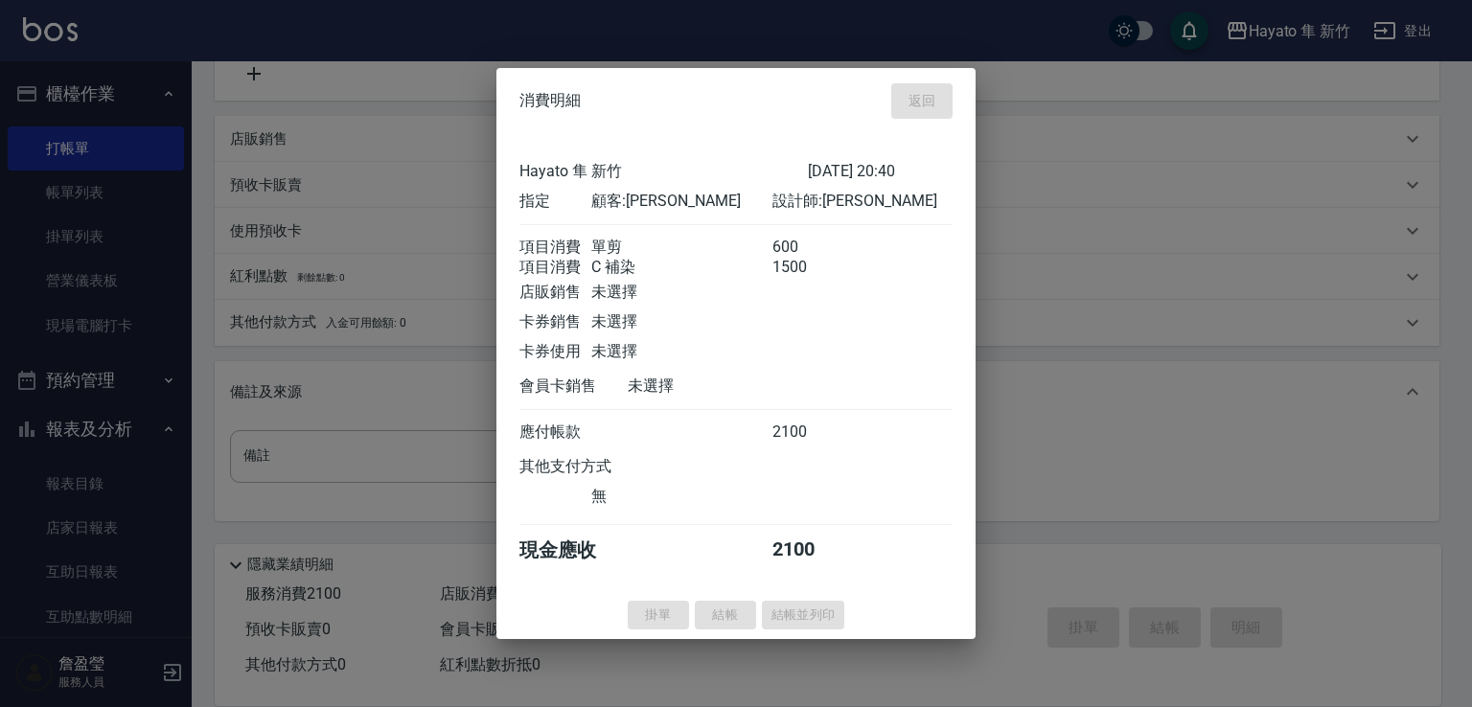
type input "[DATE] 20:42"
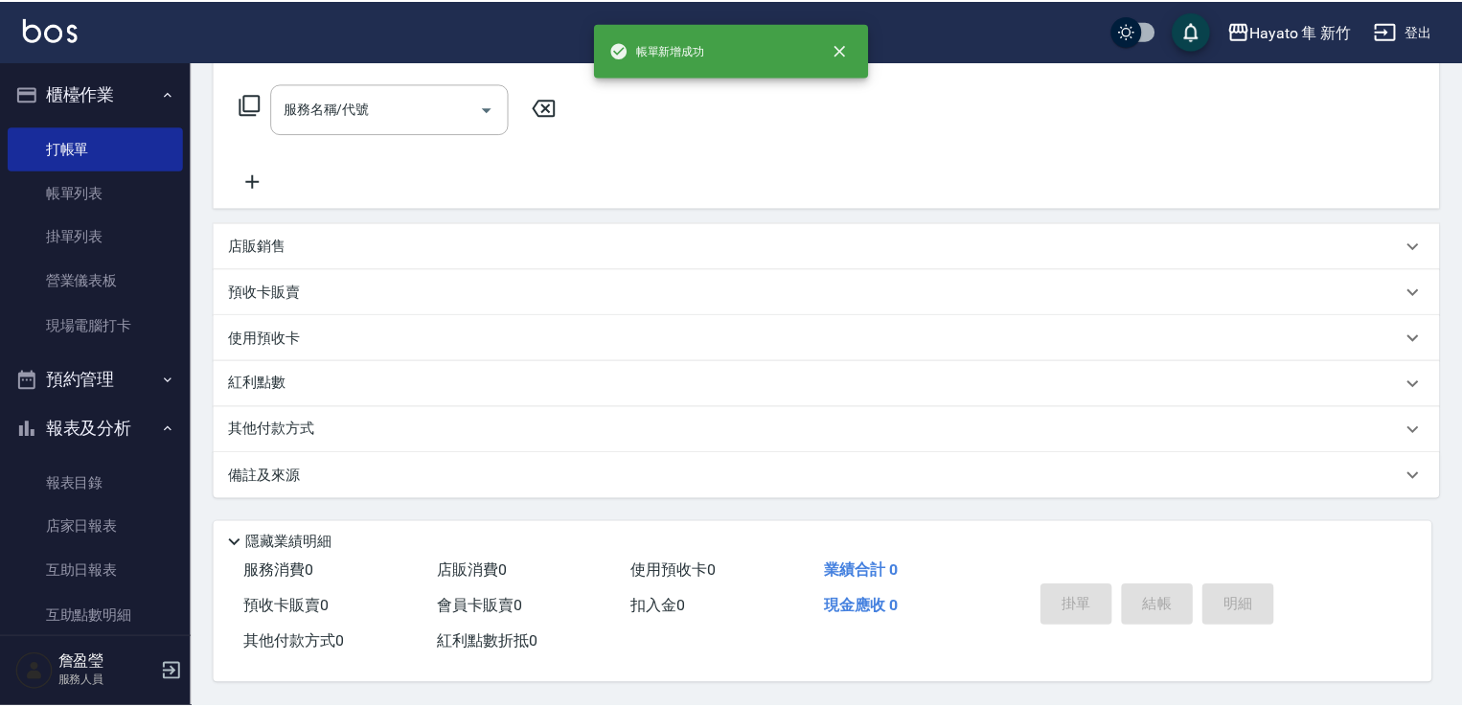
scroll to position [0, 0]
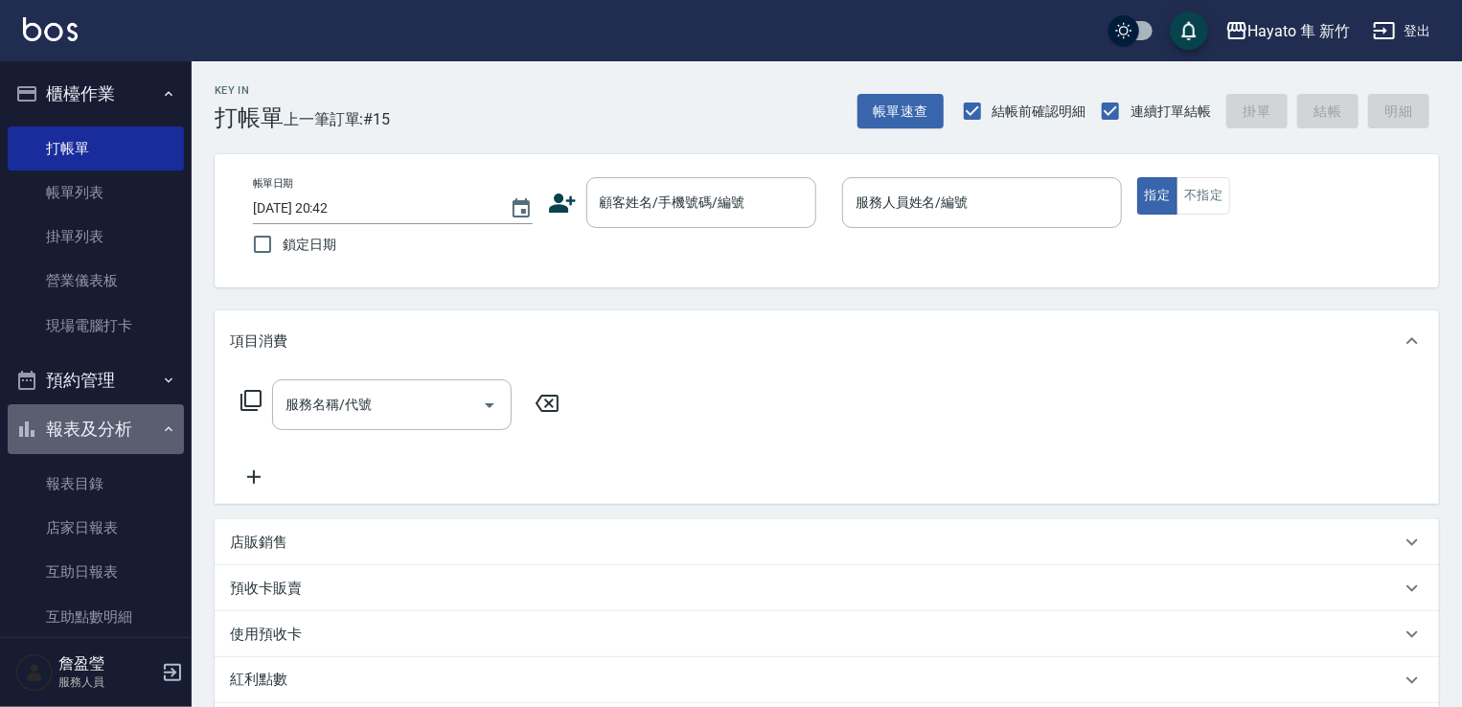
click at [119, 440] on button "報表及分析" at bounding box center [96, 429] width 176 height 50
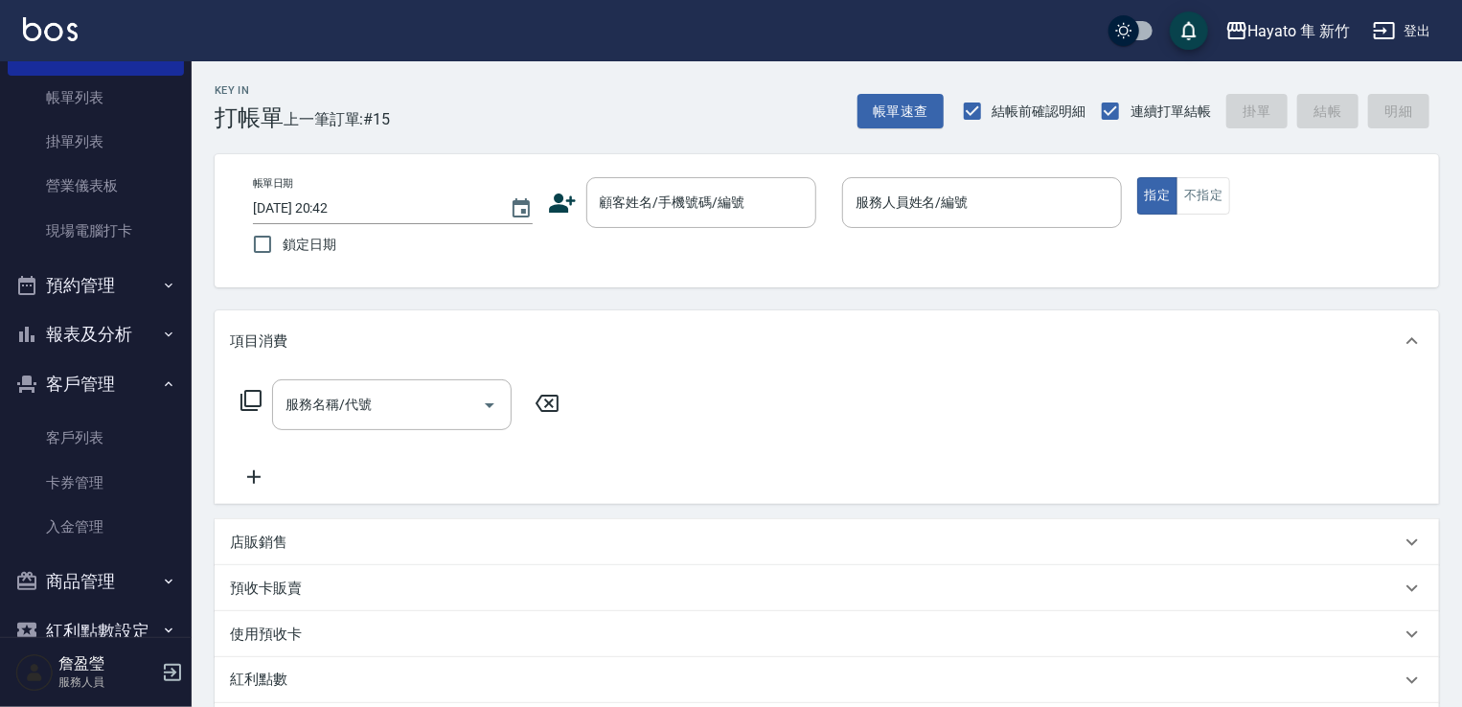
scroll to position [40, 0]
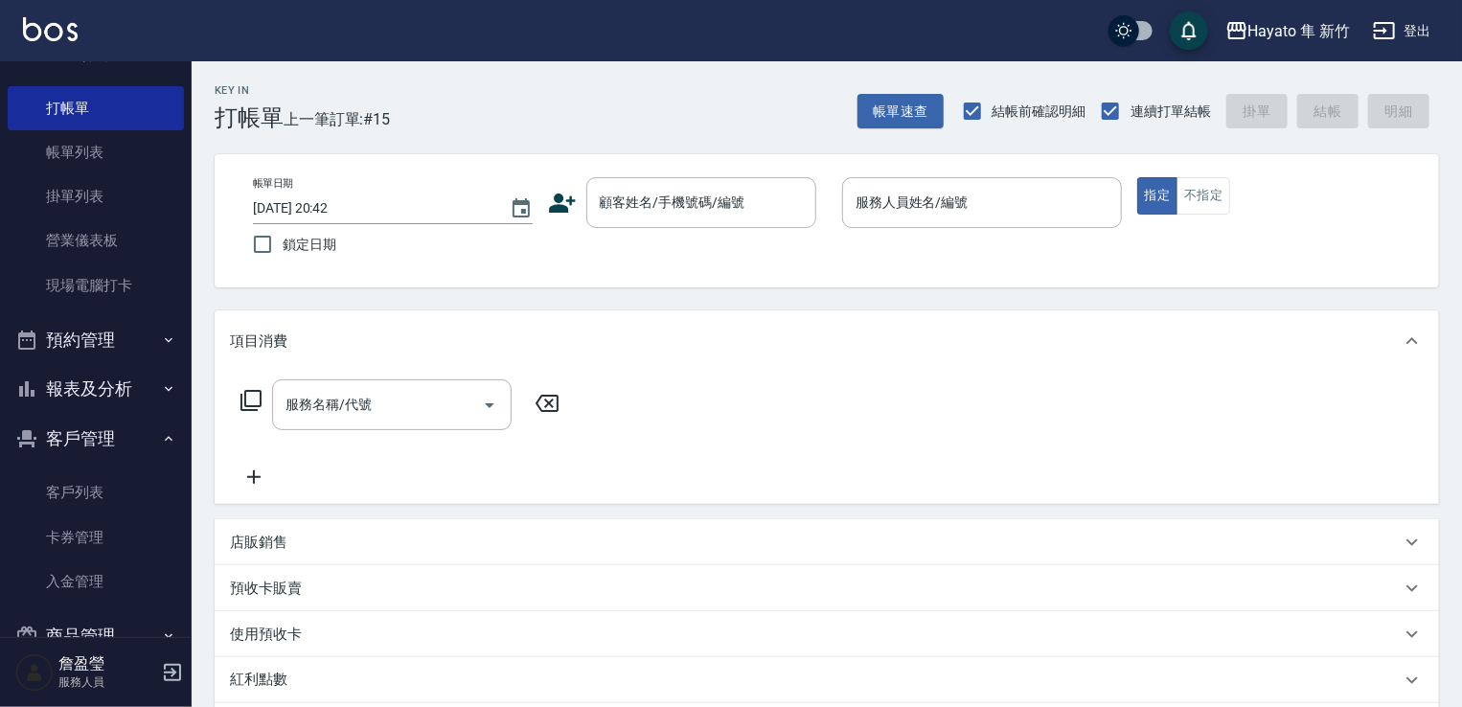
click at [100, 392] on button "報表及分析" at bounding box center [96, 389] width 176 height 50
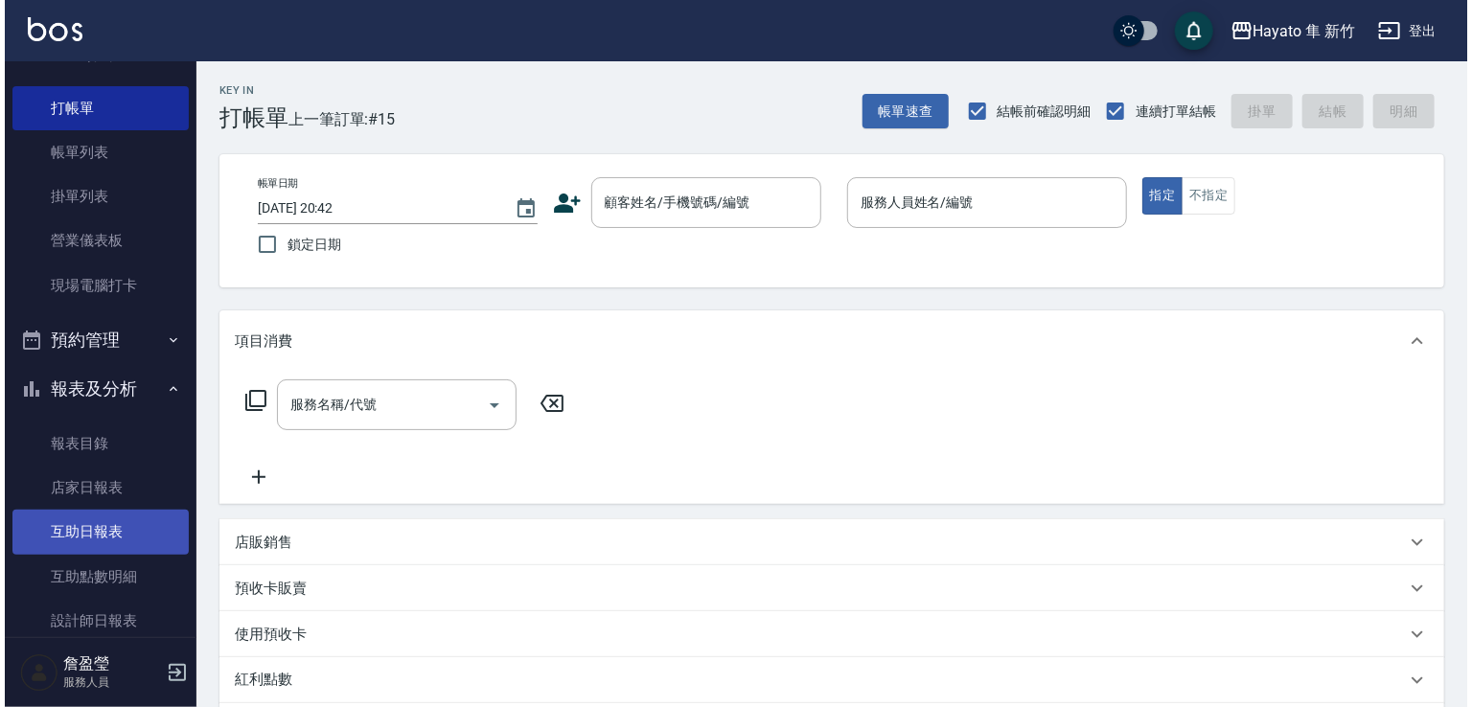
scroll to position [423, 0]
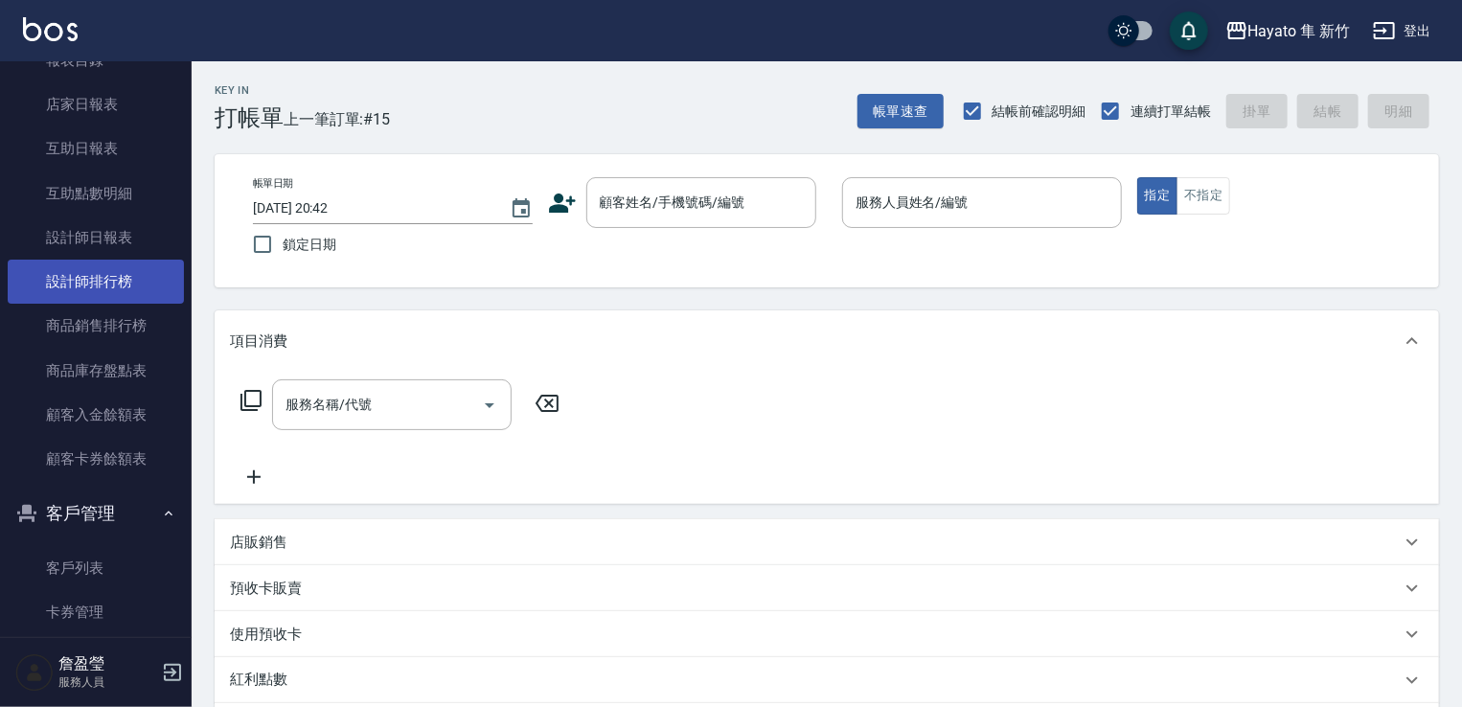
click at [95, 285] on link "設計師排行榜" at bounding box center [96, 282] width 176 height 44
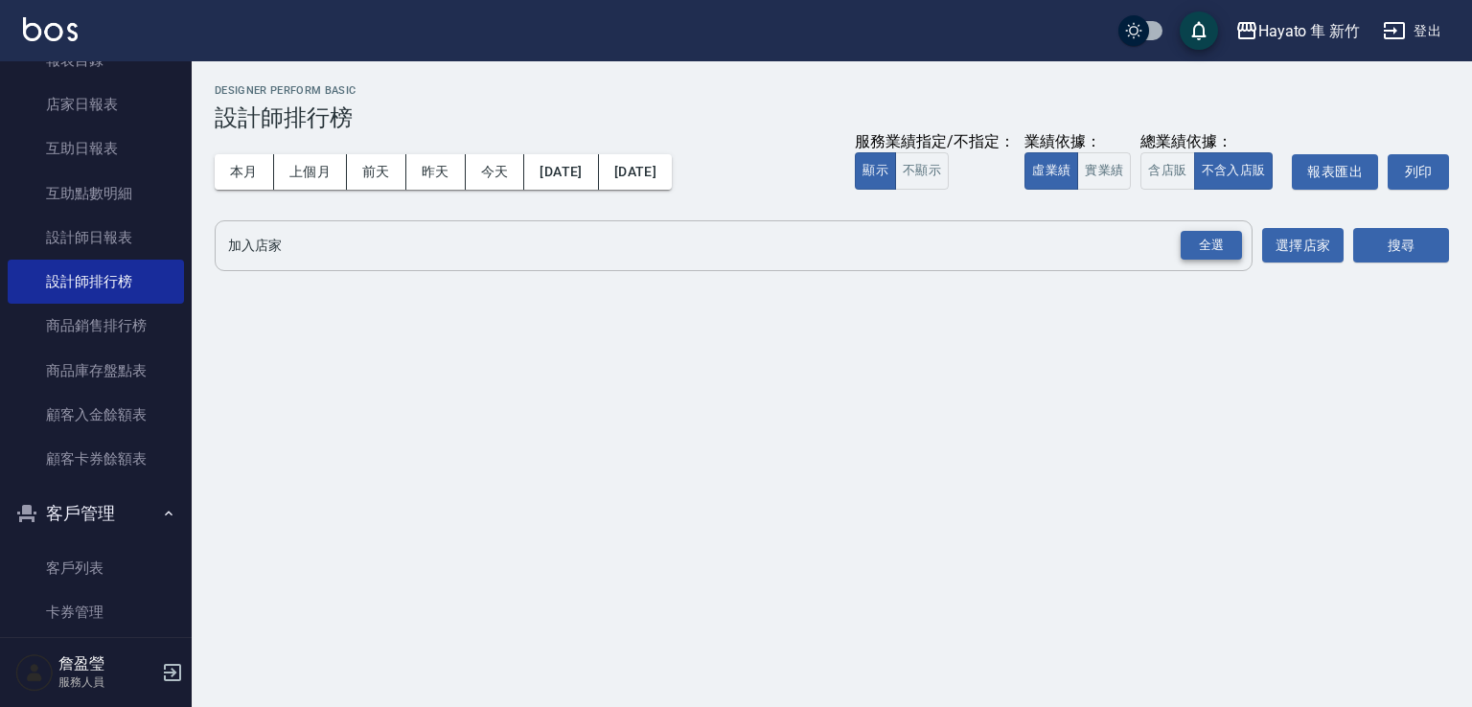
click at [1199, 244] on div "全選" at bounding box center [1210, 246] width 61 height 30
click at [1417, 244] on button "搜尋" at bounding box center [1401, 246] width 96 height 35
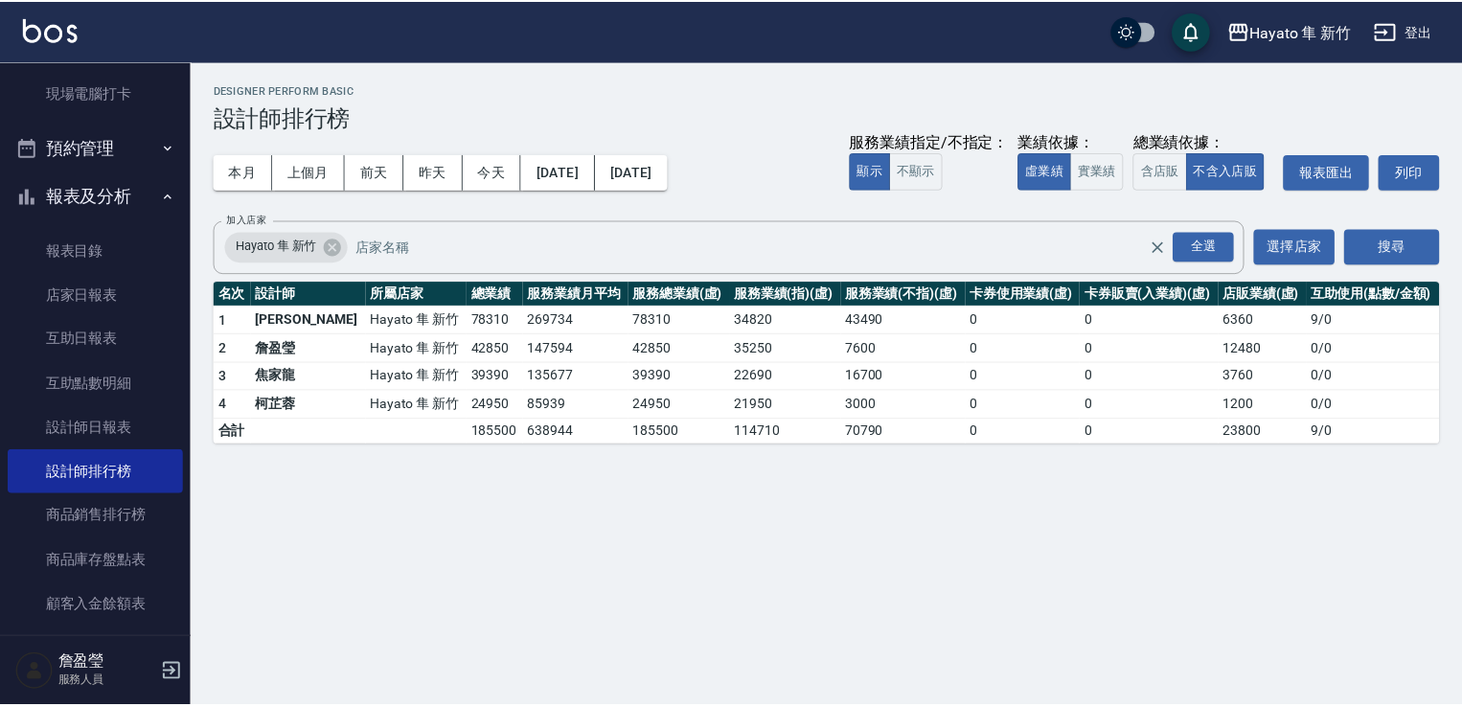
scroll to position [40, 0]
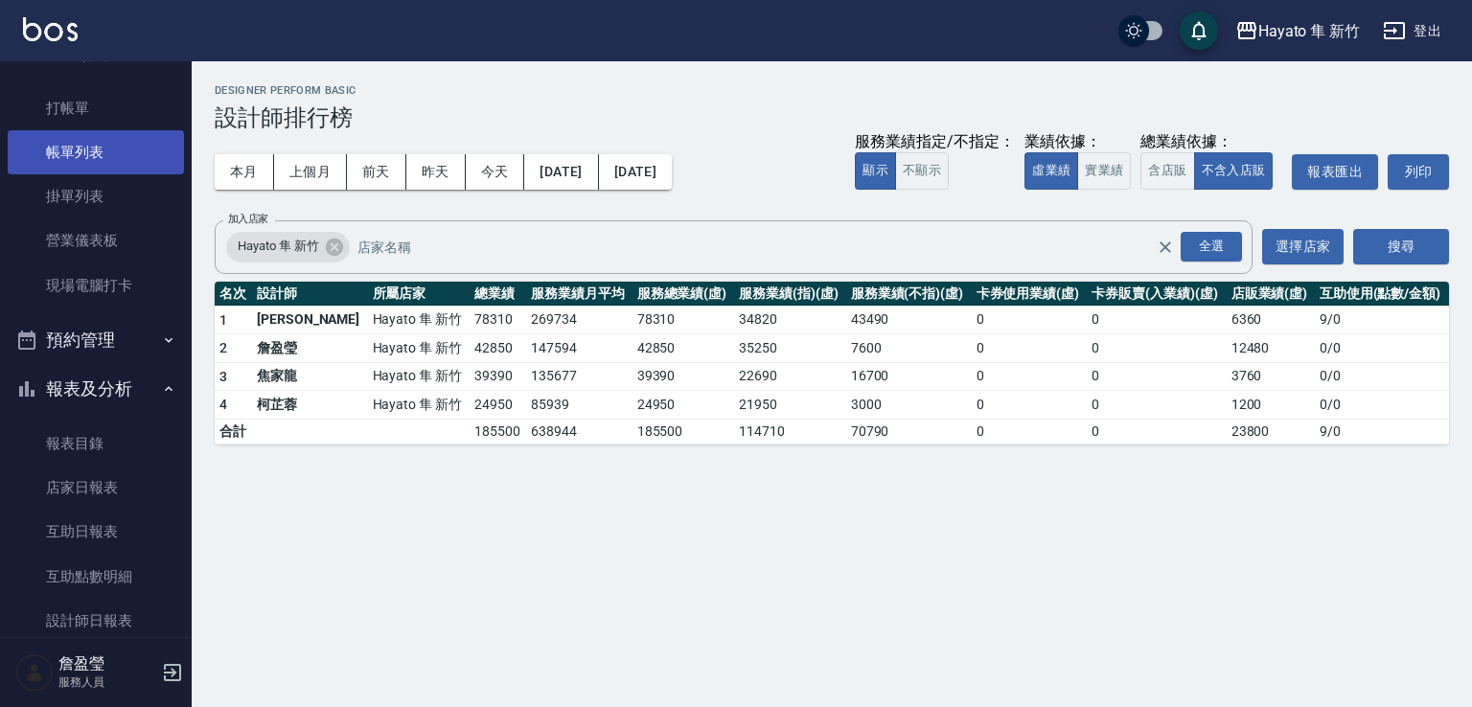
click at [103, 157] on link "帳單列表" at bounding box center [96, 152] width 176 height 44
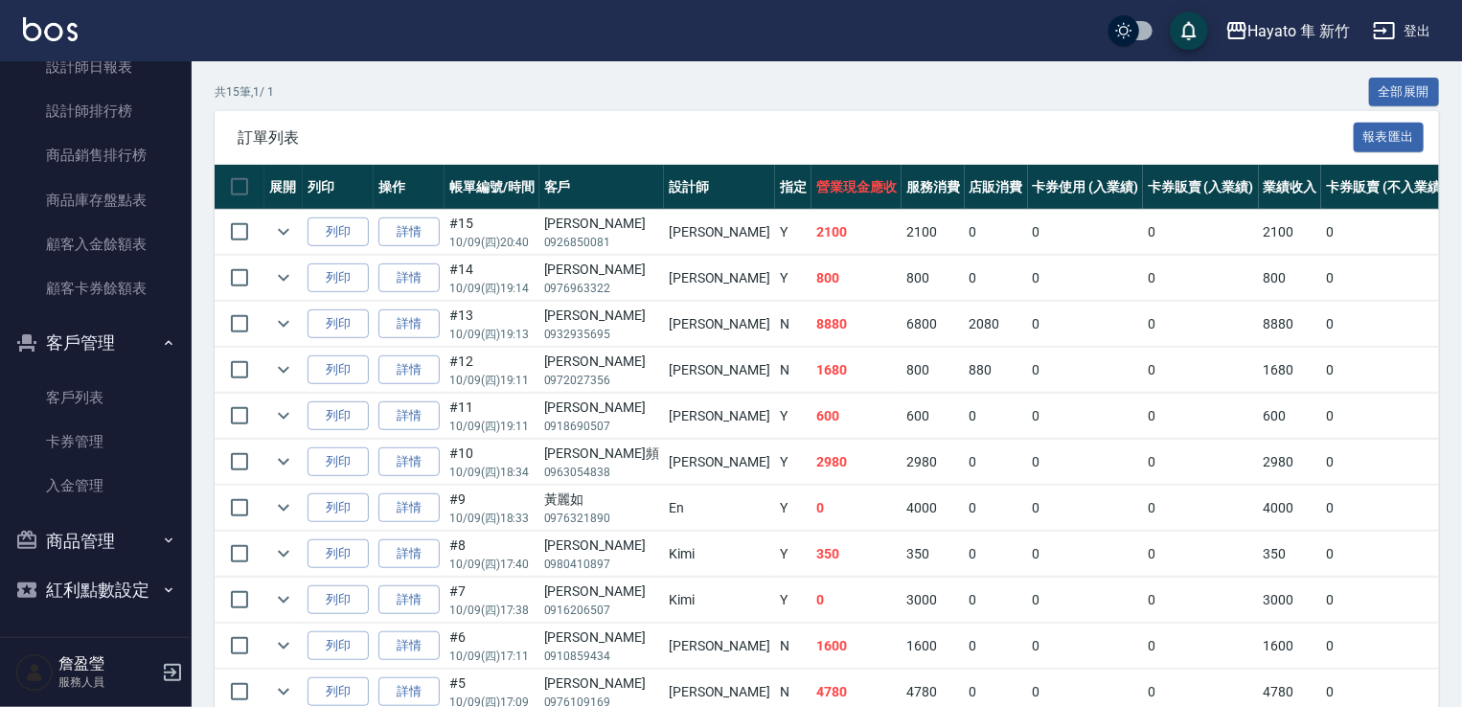
scroll to position [479, 0]
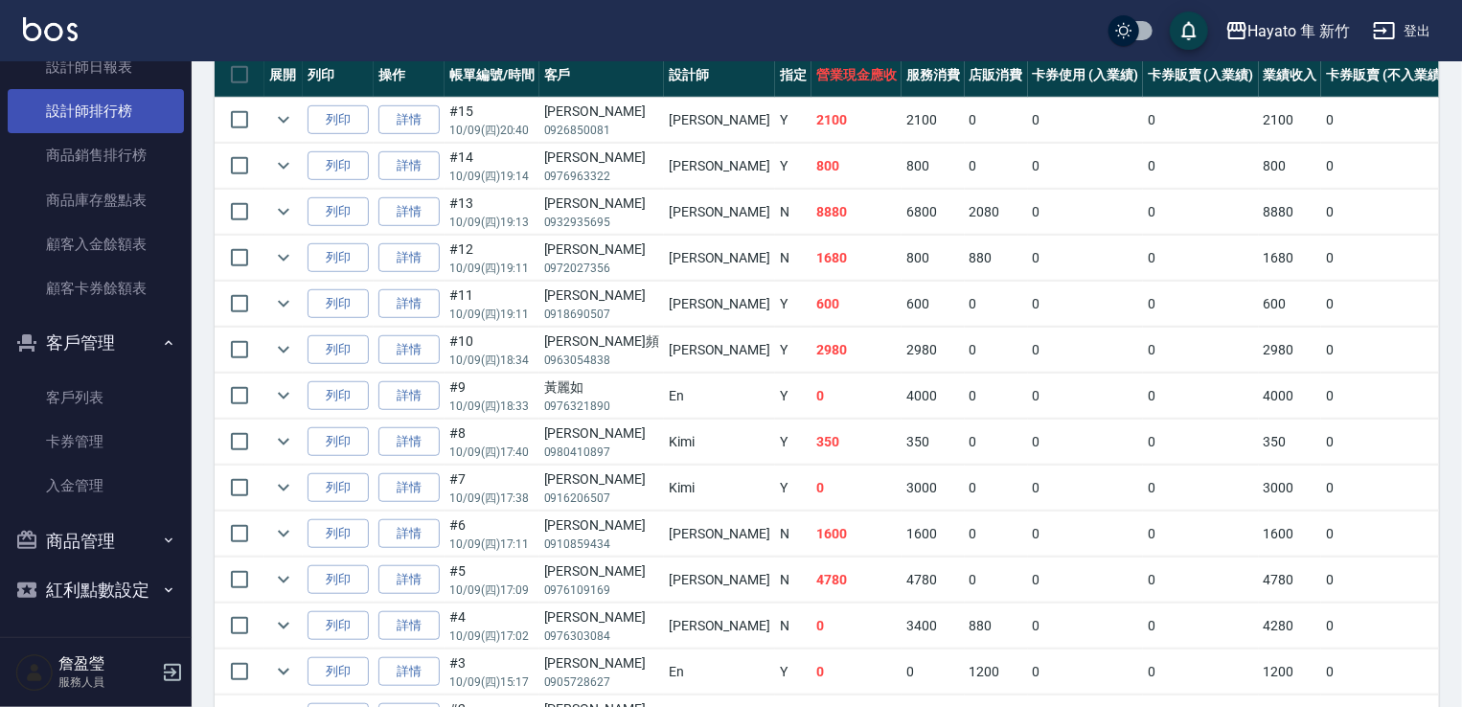
click at [110, 110] on link "設計師排行榜" at bounding box center [96, 111] width 176 height 44
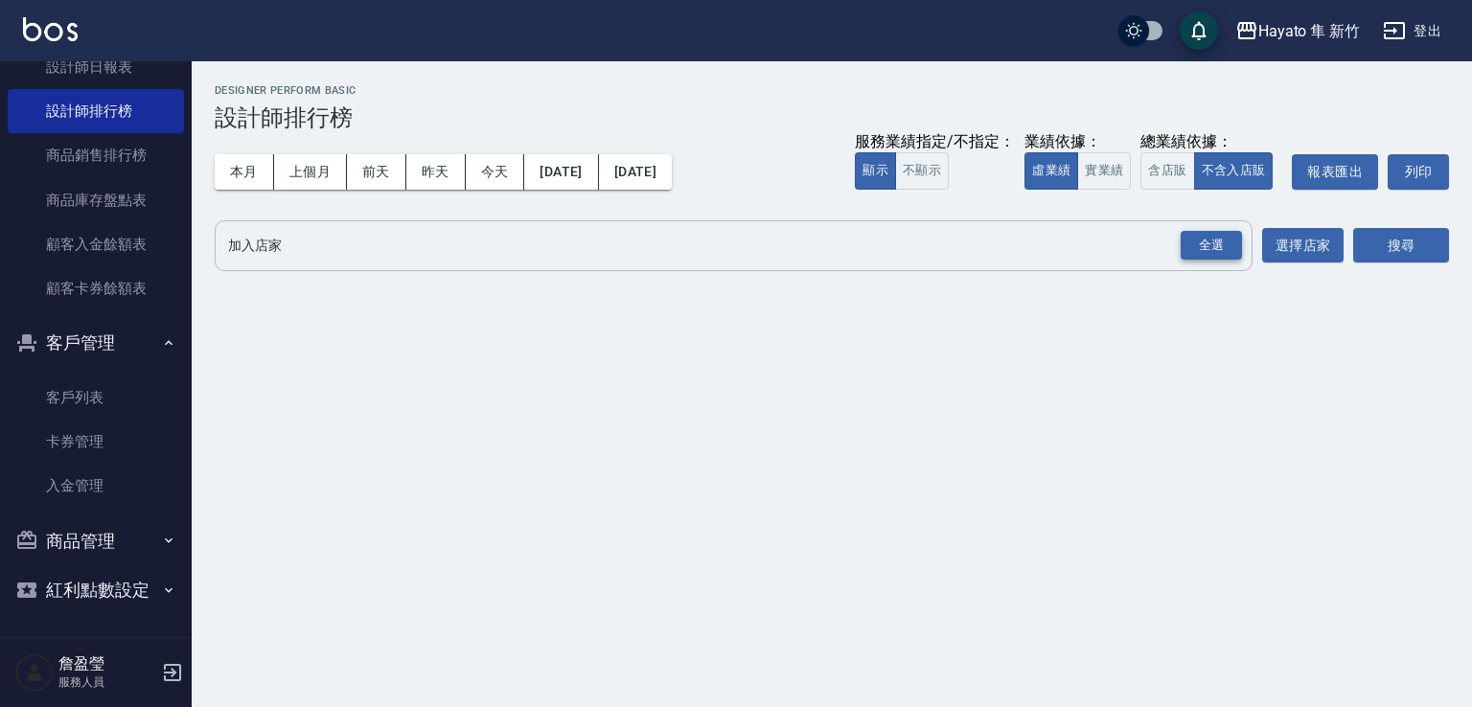
click at [1226, 239] on div "全選" at bounding box center [1210, 246] width 61 height 30
click at [1441, 258] on button "搜尋" at bounding box center [1401, 246] width 96 height 35
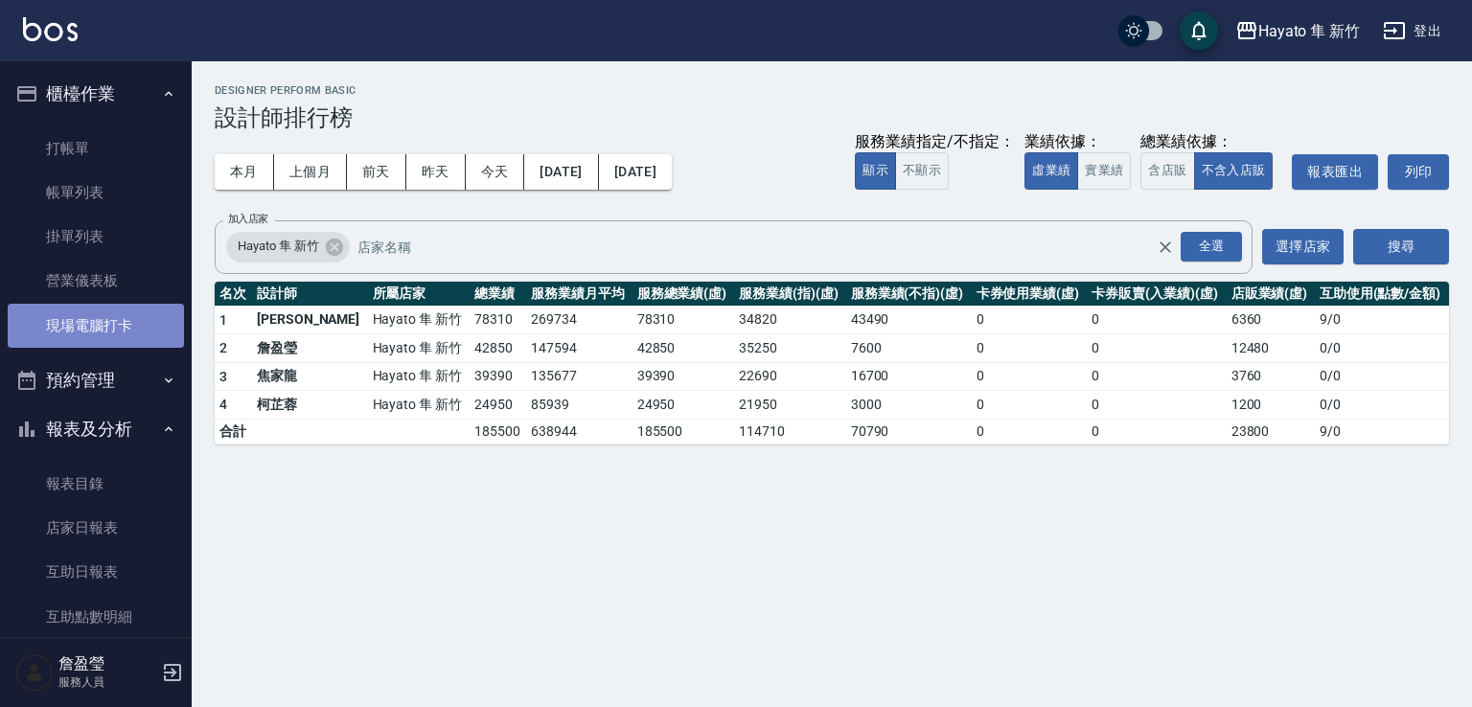
click at [105, 320] on link "現場電腦打卡" at bounding box center [96, 326] width 176 height 44
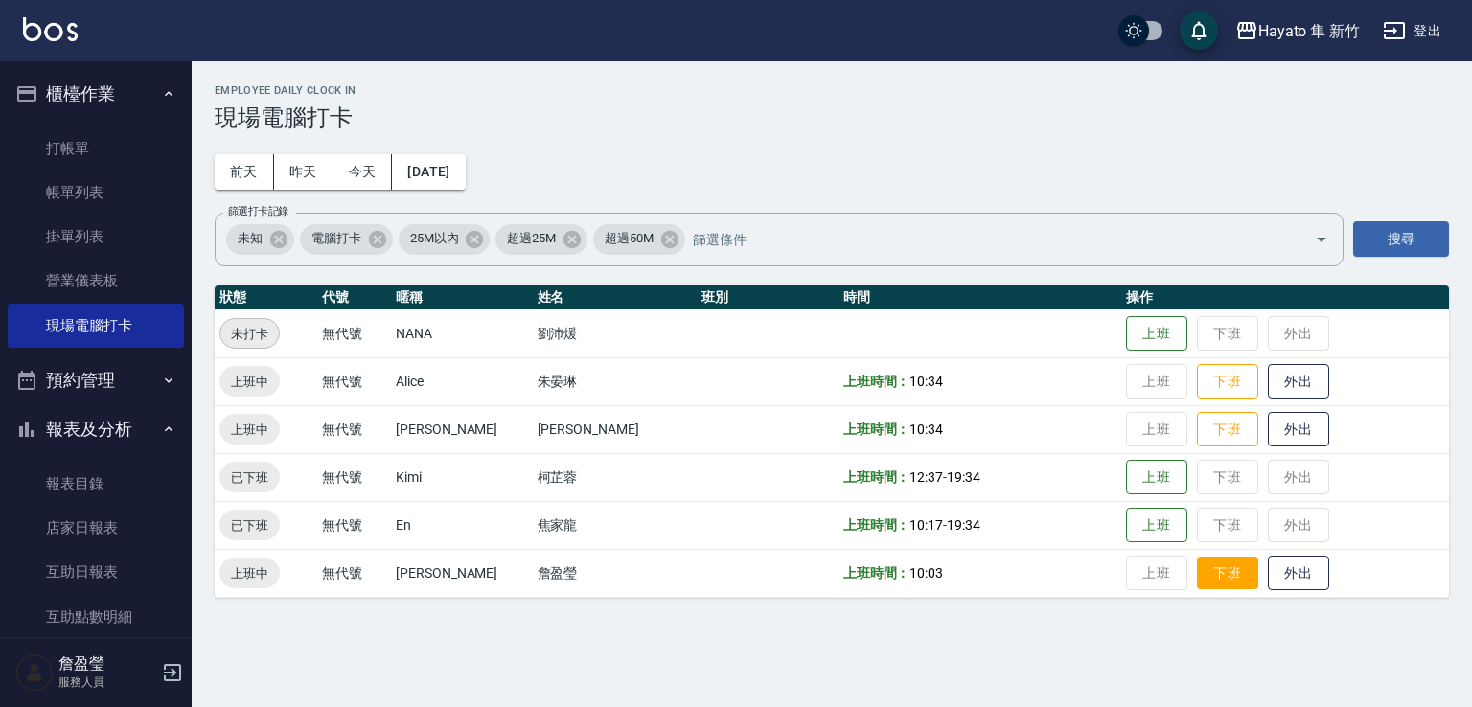
click at [1197, 589] on button "下班" at bounding box center [1227, 574] width 61 height 34
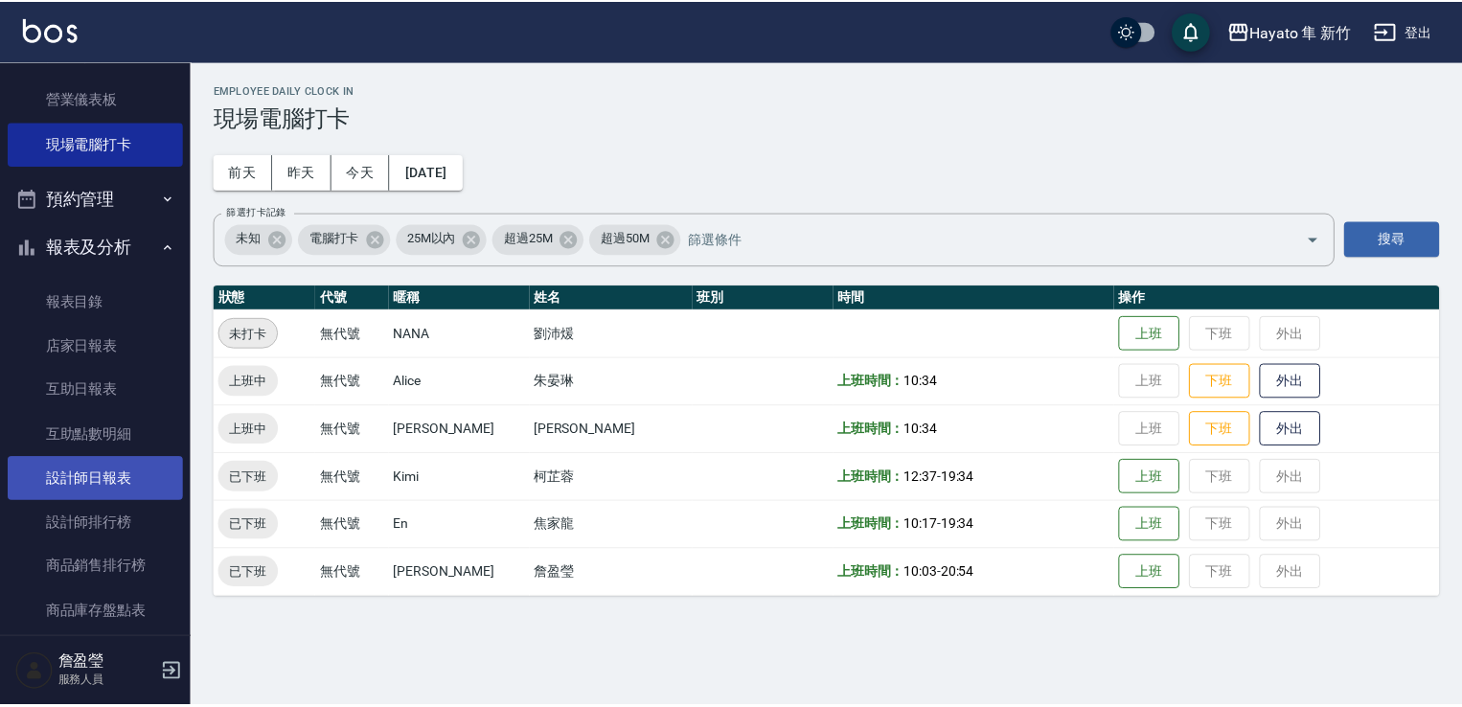
scroll to position [192, 0]
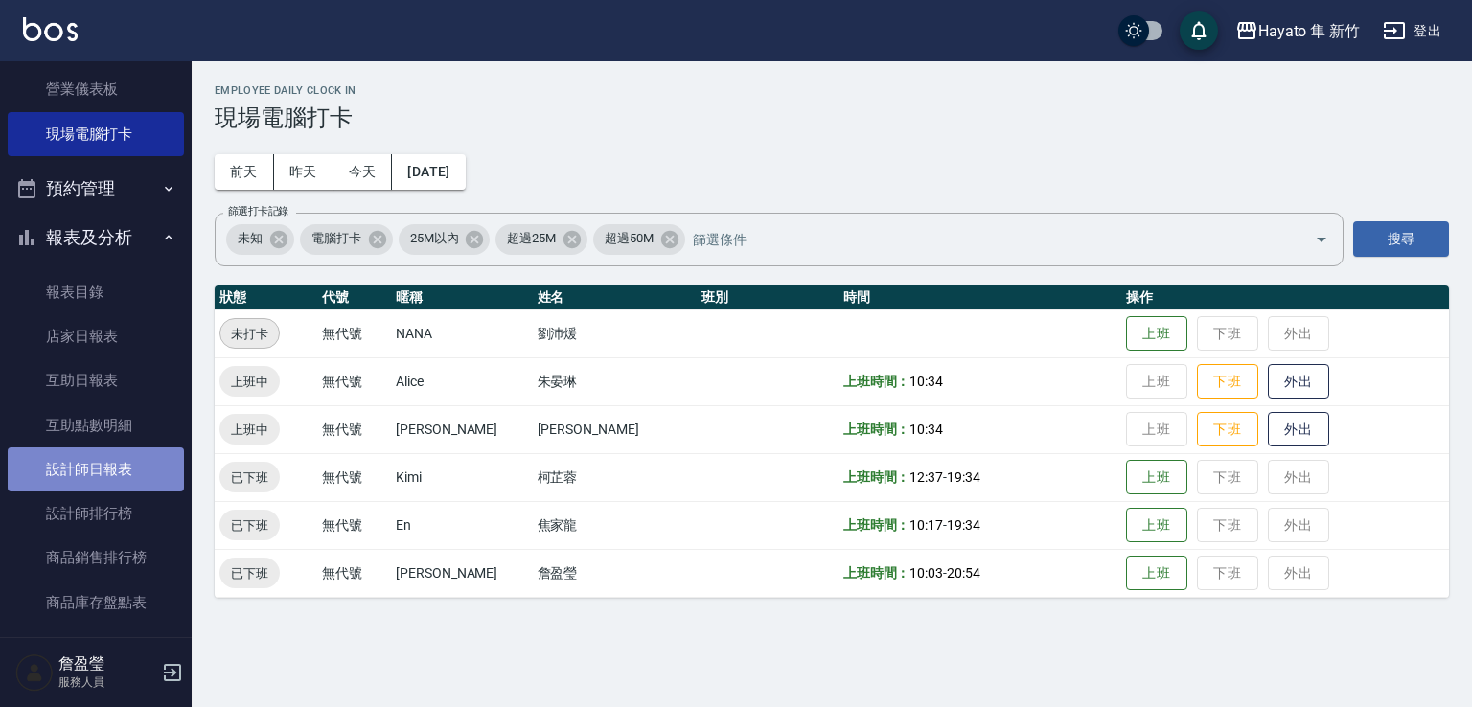
click at [115, 457] on link "設計師日報表" at bounding box center [96, 469] width 176 height 44
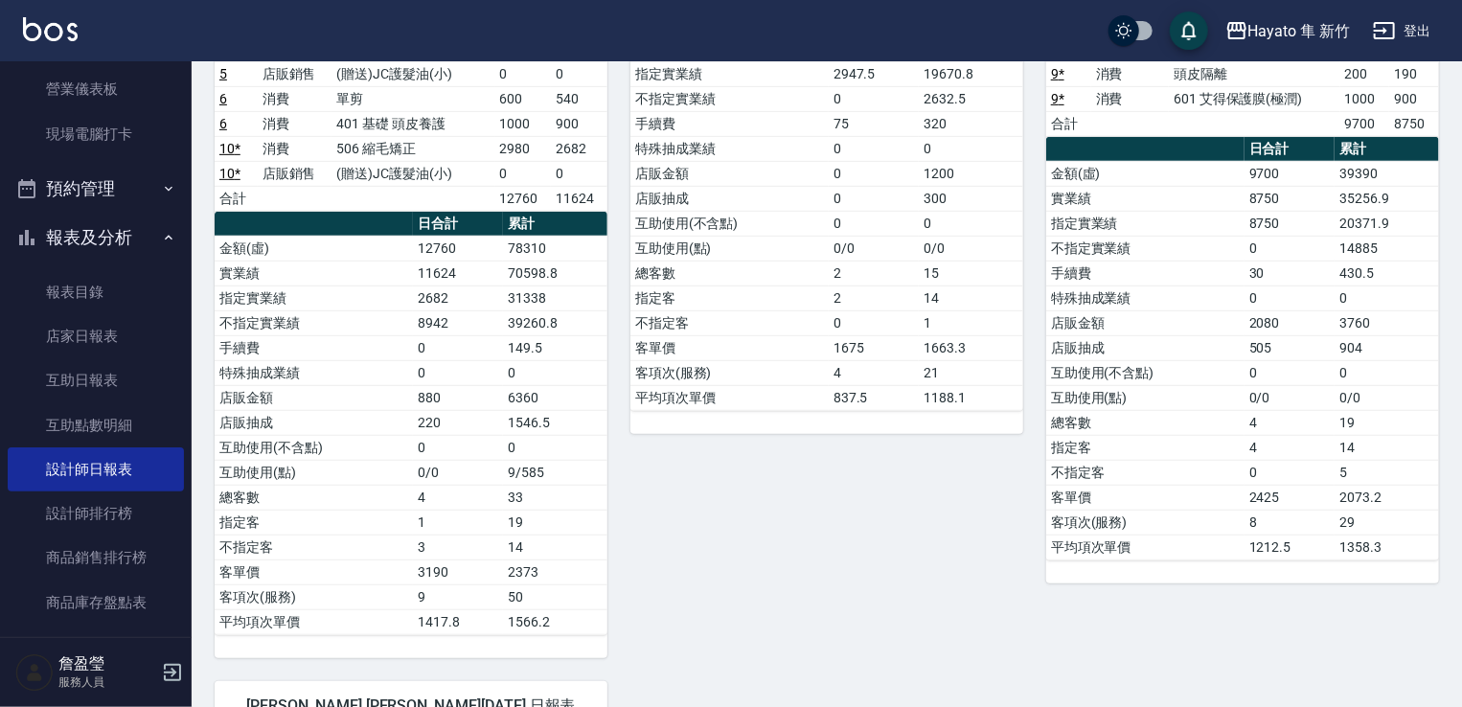
scroll to position [383, 0]
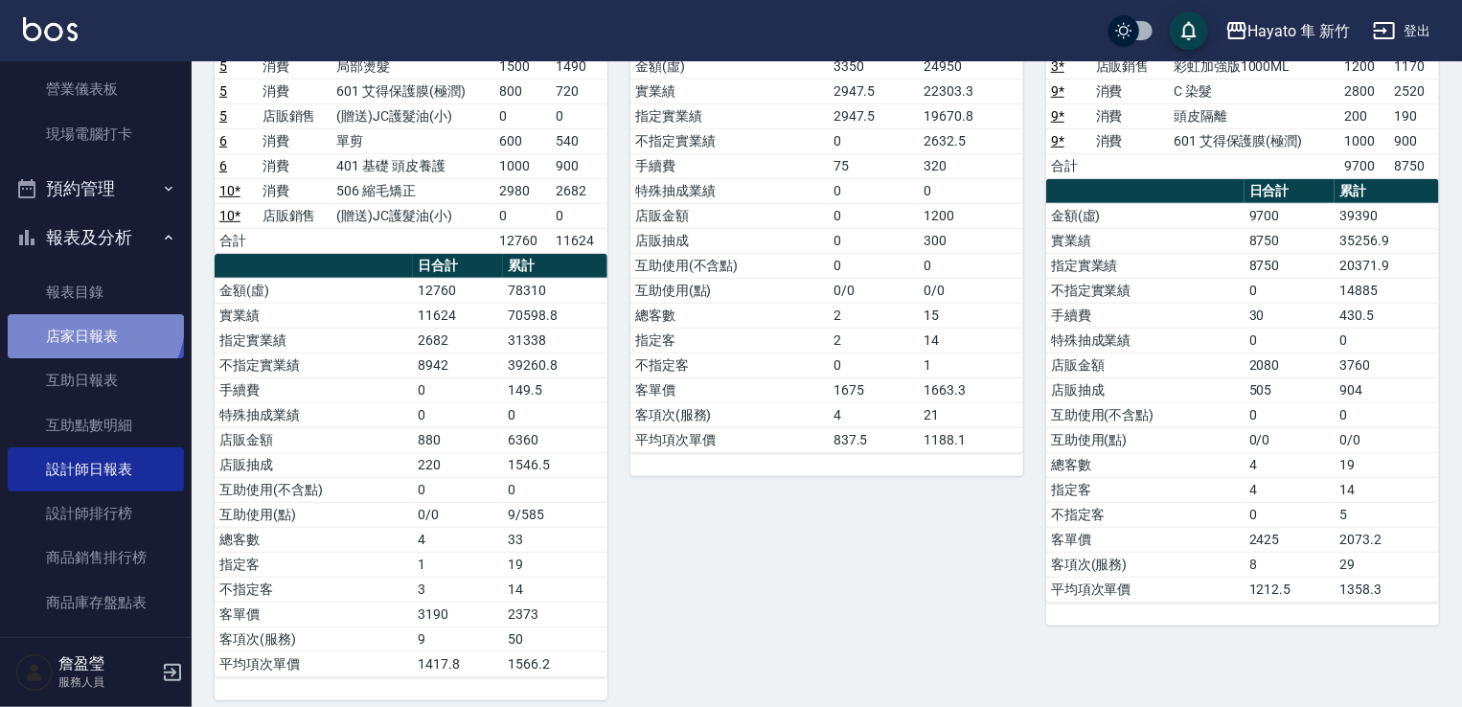
click at [92, 325] on link "店家日報表" at bounding box center [96, 336] width 176 height 44
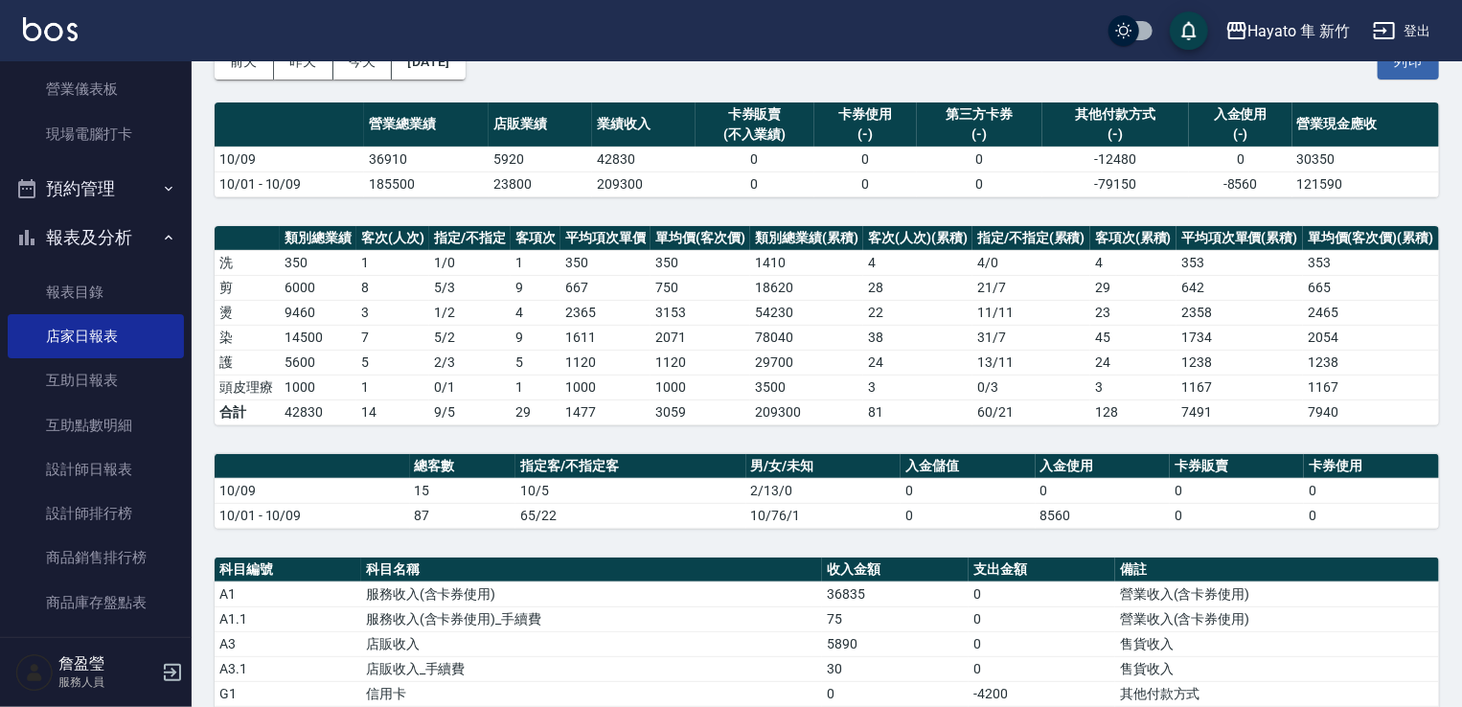
scroll to position [453, 0]
